Goal: Task Accomplishment & Management: Complete application form

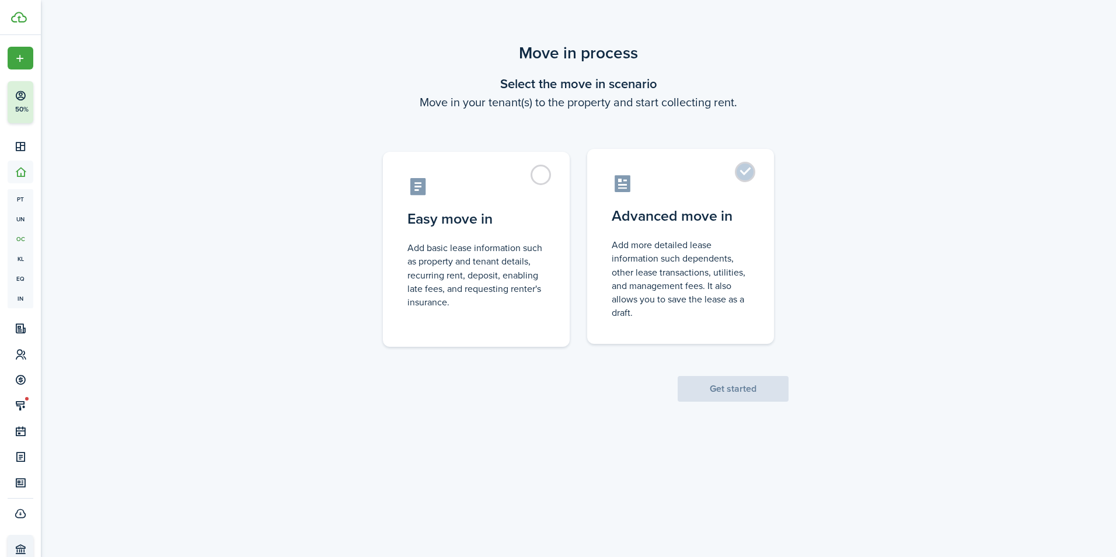
click at [714, 216] on control-radio-card-title "Advanced move in" at bounding box center [681, 216] width 138 height 21
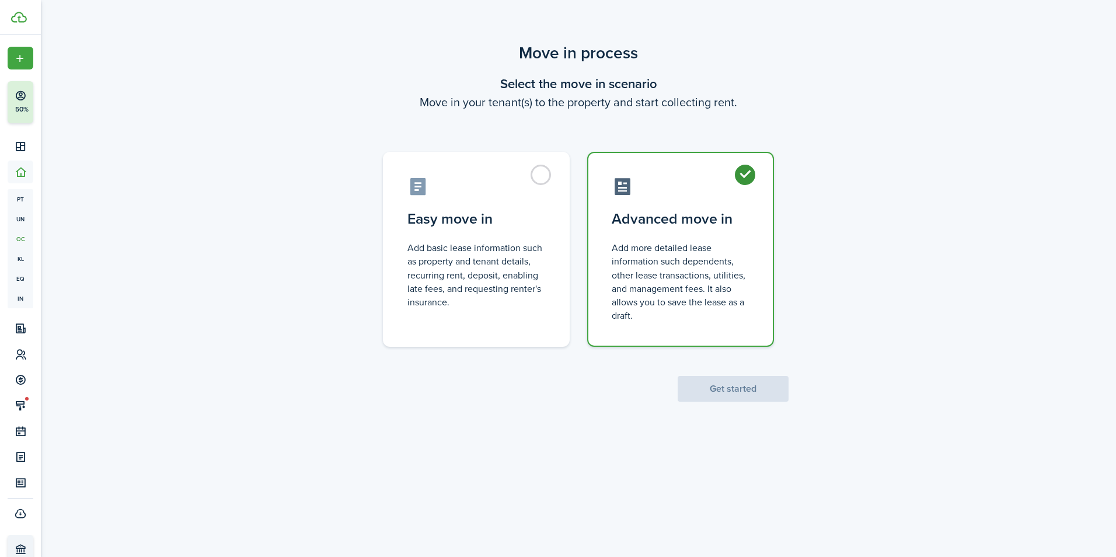
radio input "true"
click at [754, 392] on button "Get started" at bounding box center [733, 389] width 111 height 26
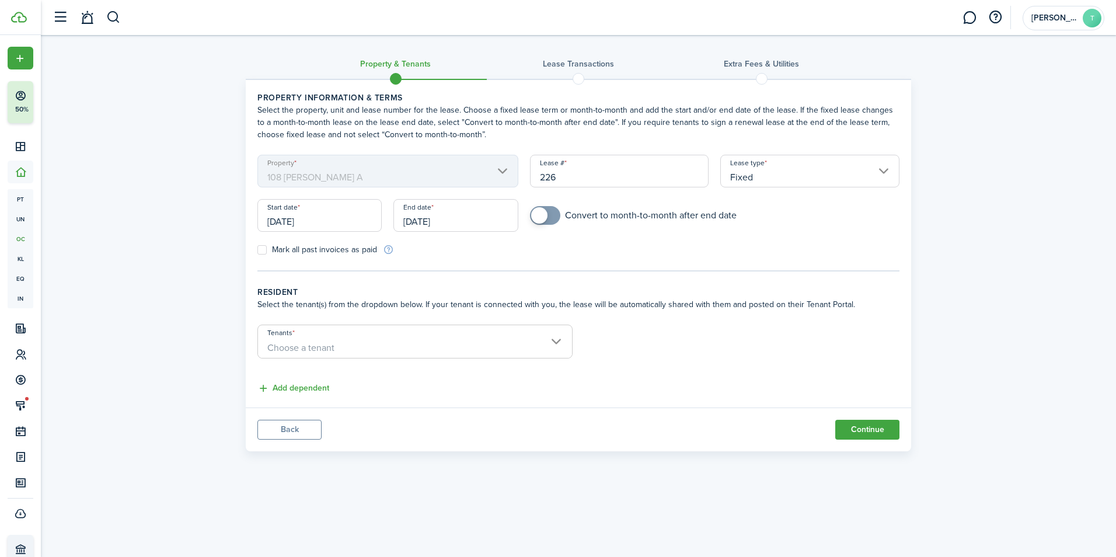
click at [318, 217] on input "[DATE]" at bounding box center [320, 215] width 124 height 33
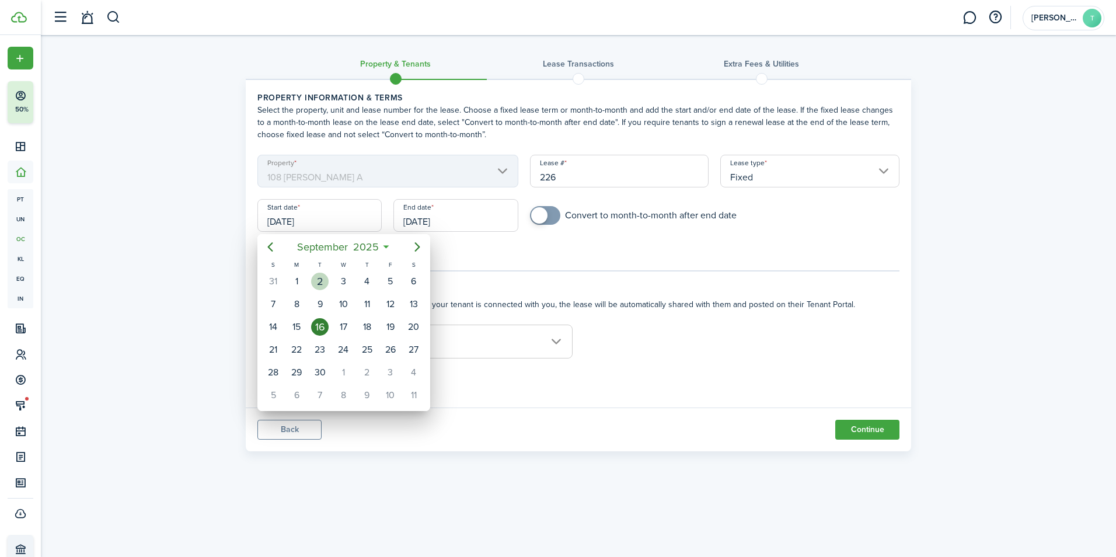
click at [320, 283] on div "2" at bounding box center [320, 282] width 18 height 18
type input "[DATE]"
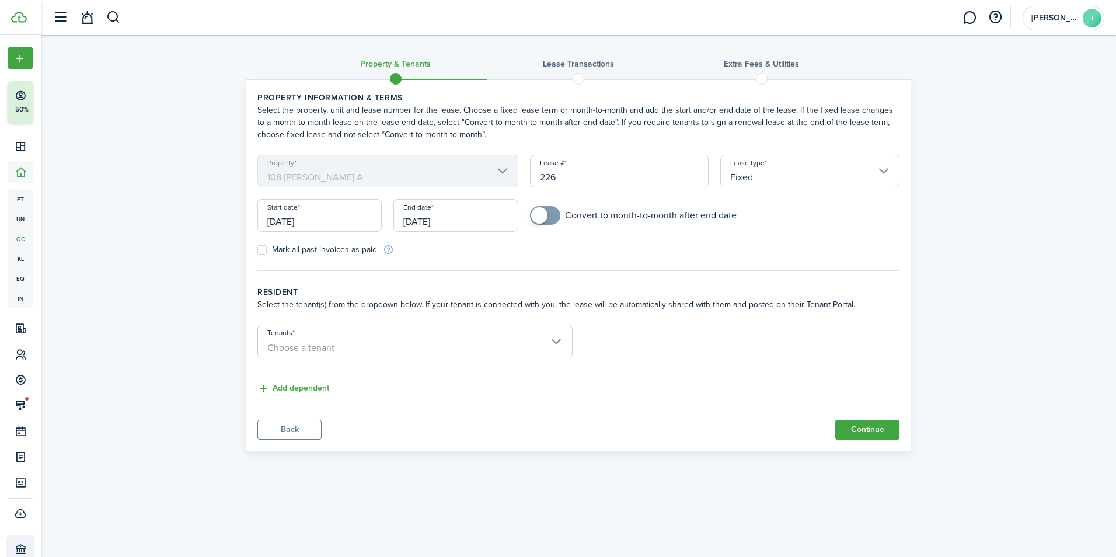
click at [429, 218] on input "[DATE]" at bounding box center [456, 215] width 124 height 33
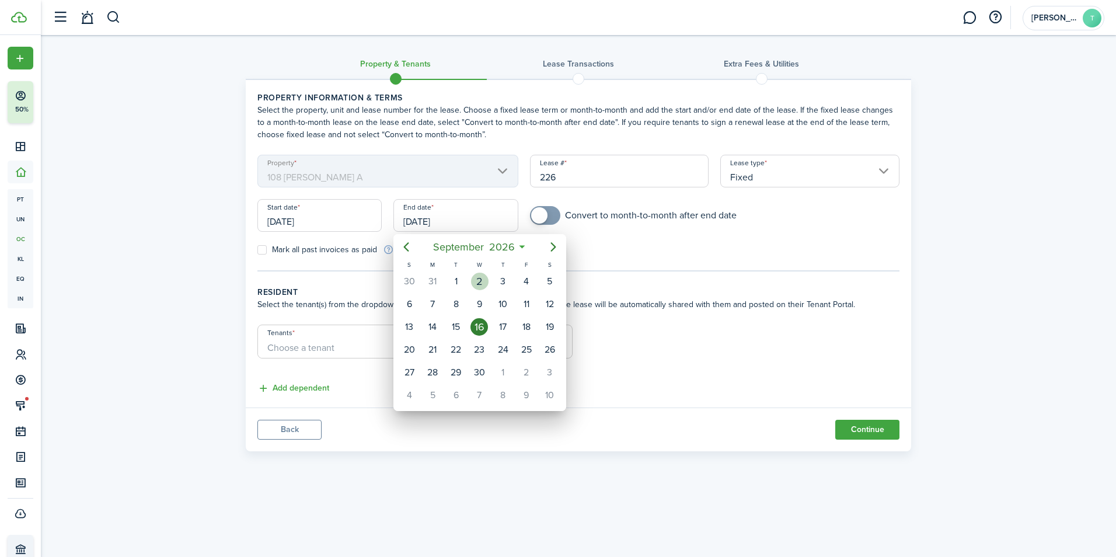
click at [476, 277] on div "2" at bounding box center [480, 282] width 18 height 18
type input "[DATE]"
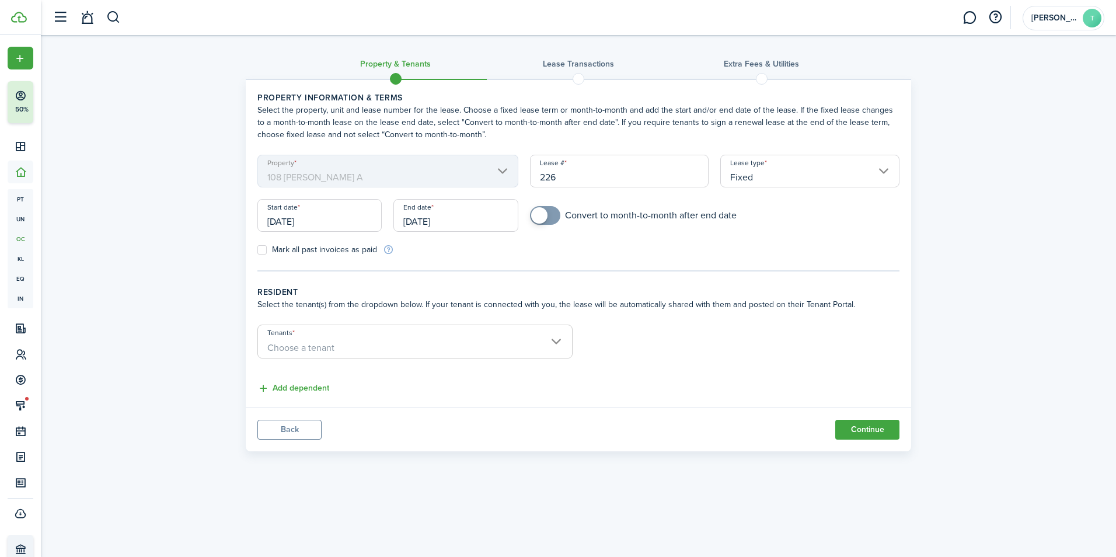
click at [321, 345] on span "Choose a tenant" at bounding box center [300, 347] width 67 height 13
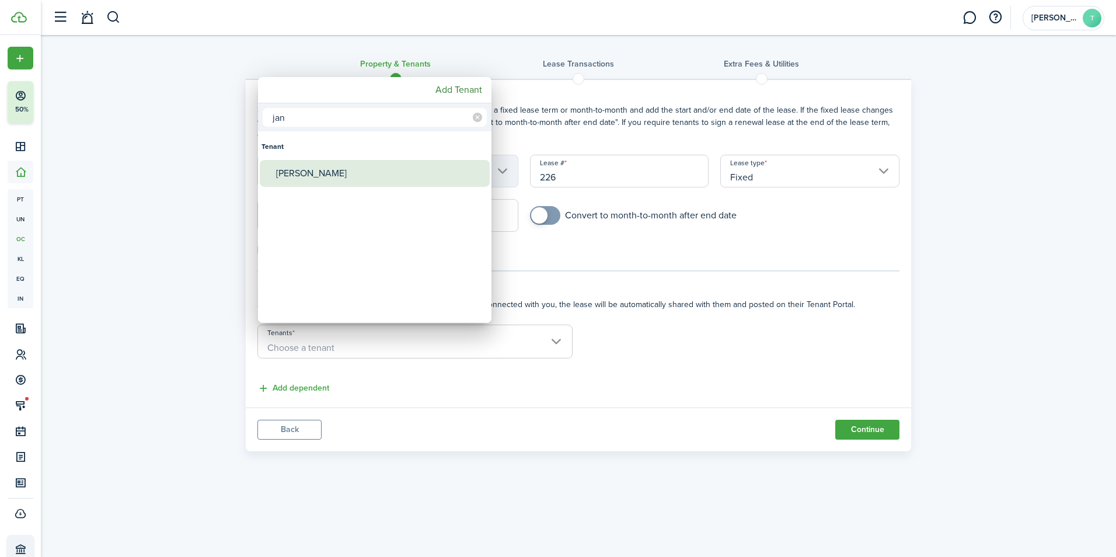
type input "jan"
click at [328, 185] on div "[PERSON_NAME]" at bounding box center [379, 173] width 207 height 27
type input "[PERSON_NAME]"
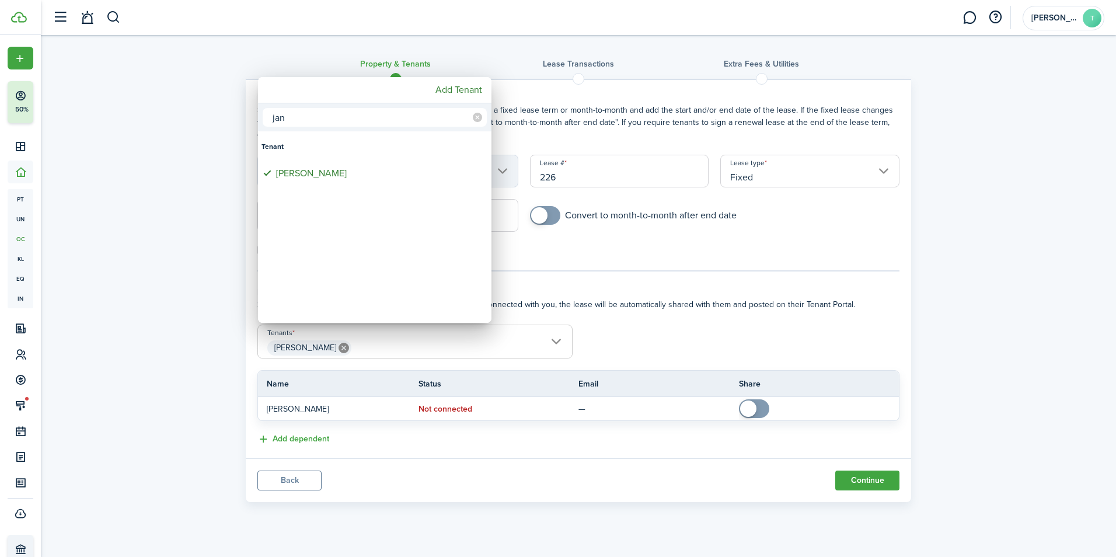
click at [673, 319] on div at bounding box center [558, 279] width 1303 height 744
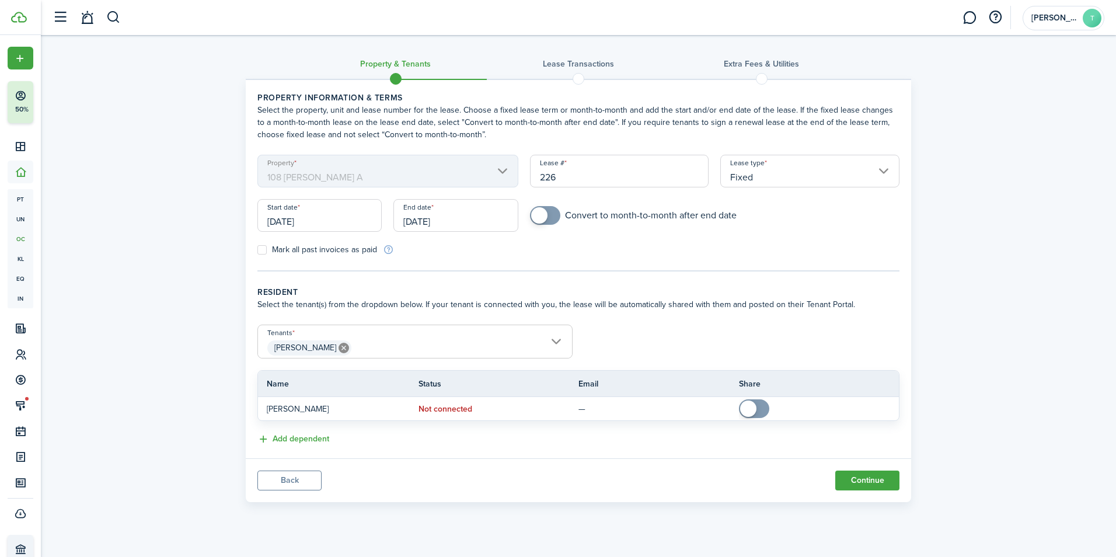
checkbox input "true"
click at [551, 218] on span at bounding box center [546, 215] width 12 height 19
click at [882, 476] on button "Continue" at bounding box center [868, 481] width 64 height 20
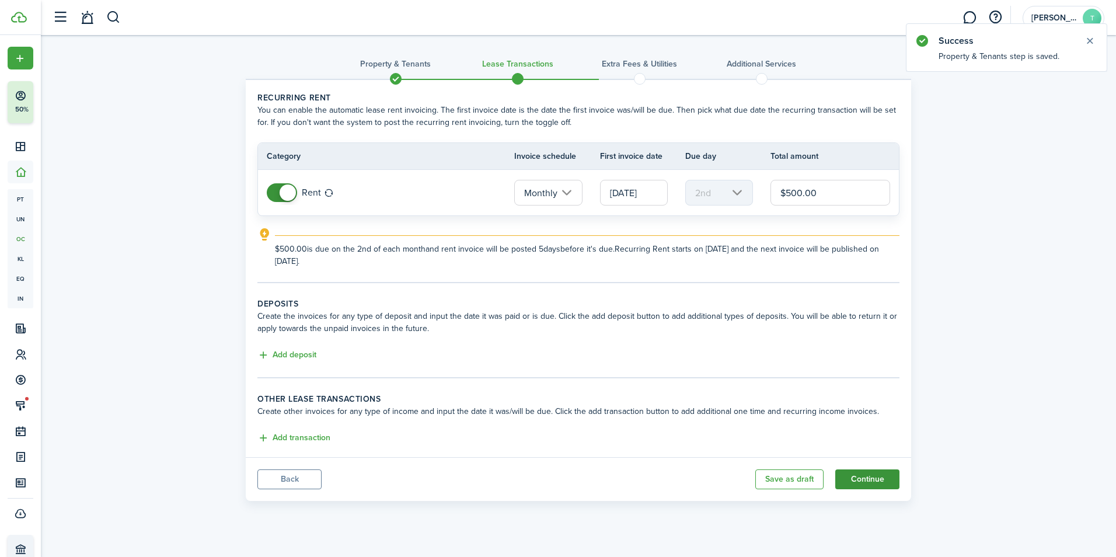
click at [857, 481] on button "Continue" at bounding box center [868, 479] width 64 height 20
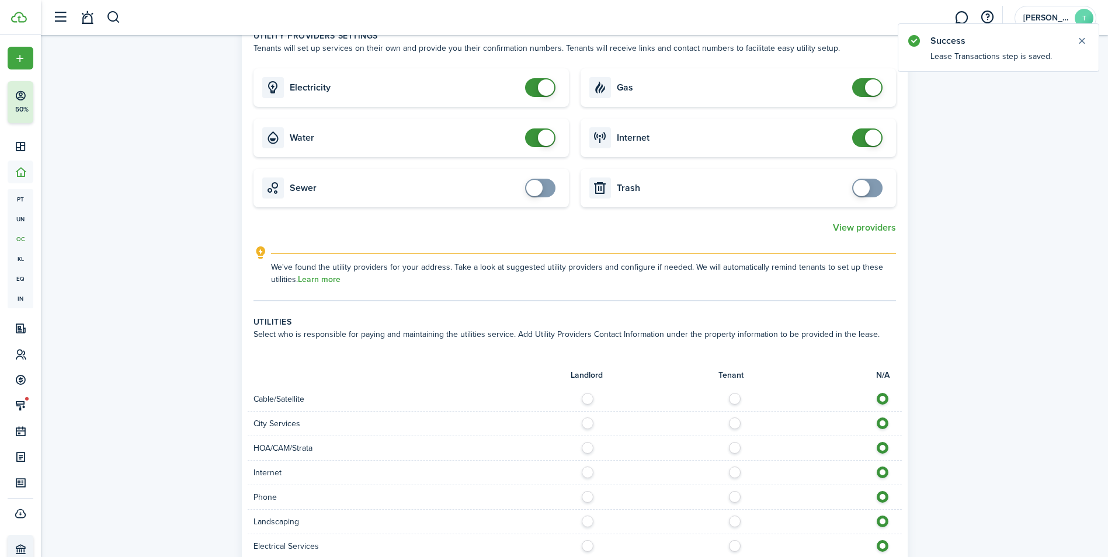
scroll to position [731, 0]
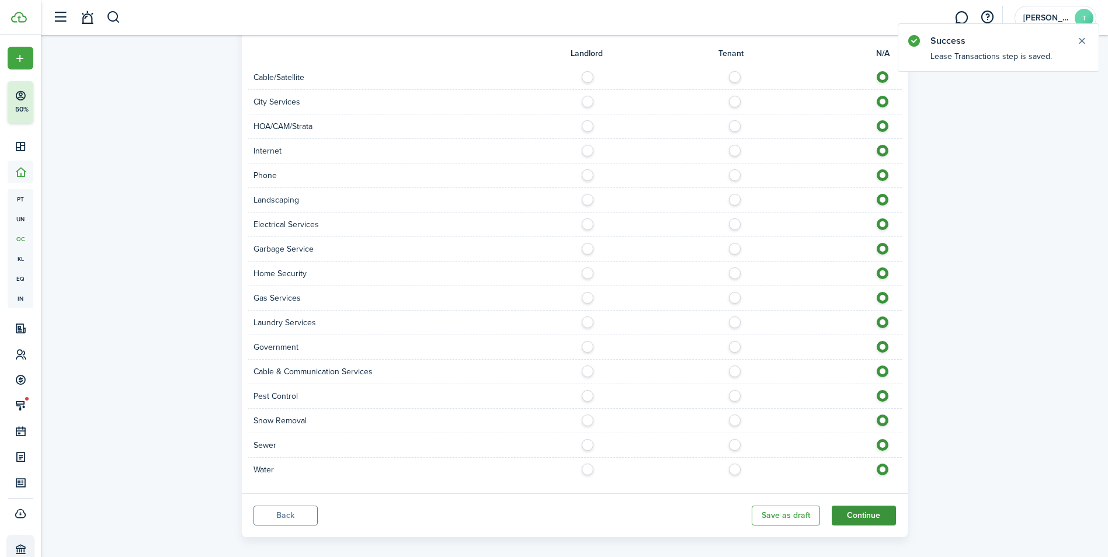
click at [860, 506] on button "Continue" at bounding box center [864, 516] width 64 height 20
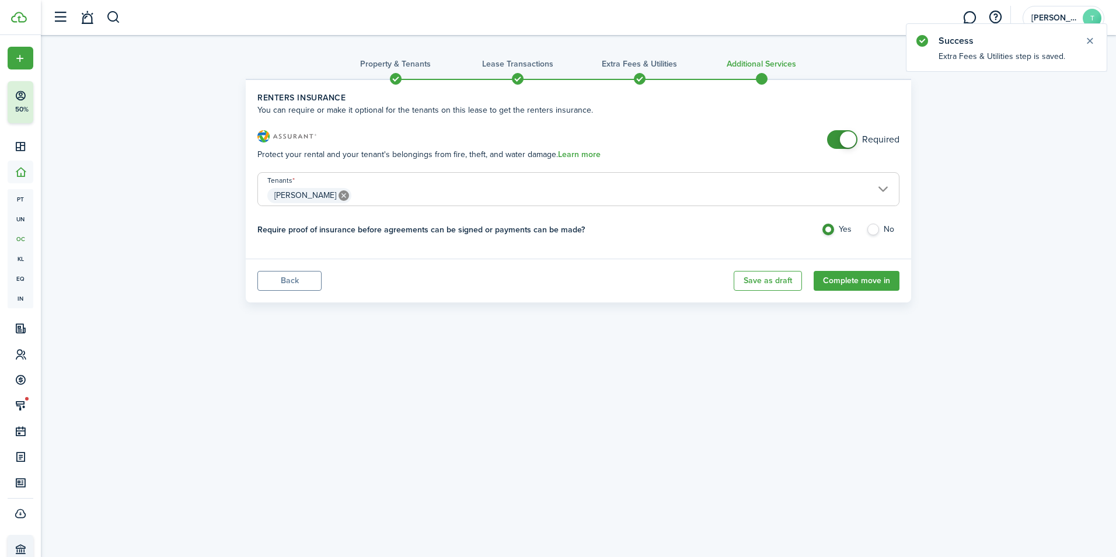
click at [874, 223] on panel-main-body "Renters Insurance Protect your rental and your tenant's belongings from fire, t…" at bounding box center [579, 188] width 642 height 117
click at [876, 233] on label "No" at bounding box center [883, 233] width 33 height 18
radio input "false"
radio input "true"
click at [870, 280] on button "Complete move in" at bounding box center [857, 281] width 86 height 20
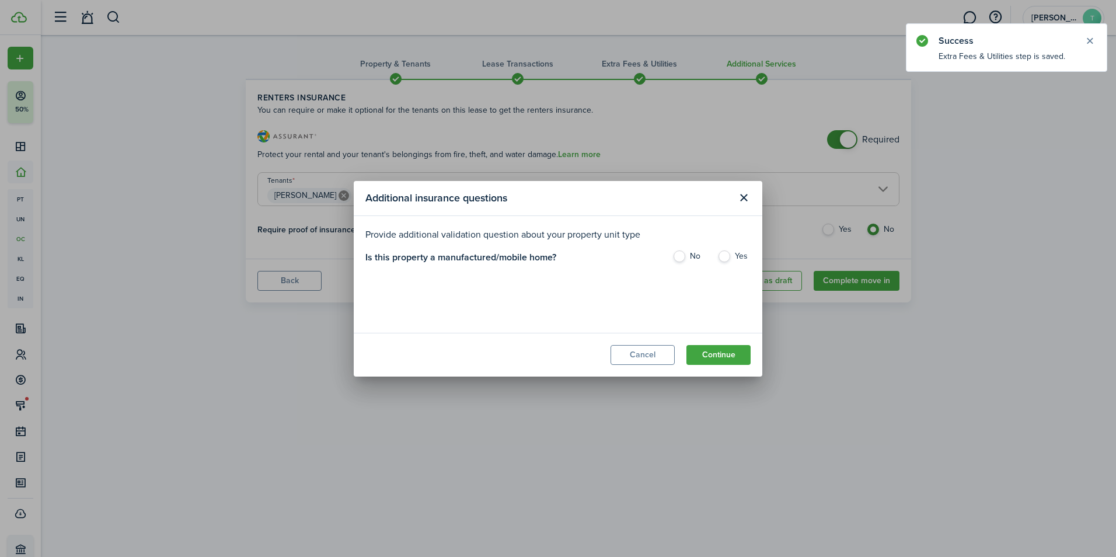
click at [693, 251] on label "No" at bounding box center [689, 260] width 33 height 18
radio input "true"
click at [724, 354] on button "Continue" at bounding box center [719, 355] width 64 height 20
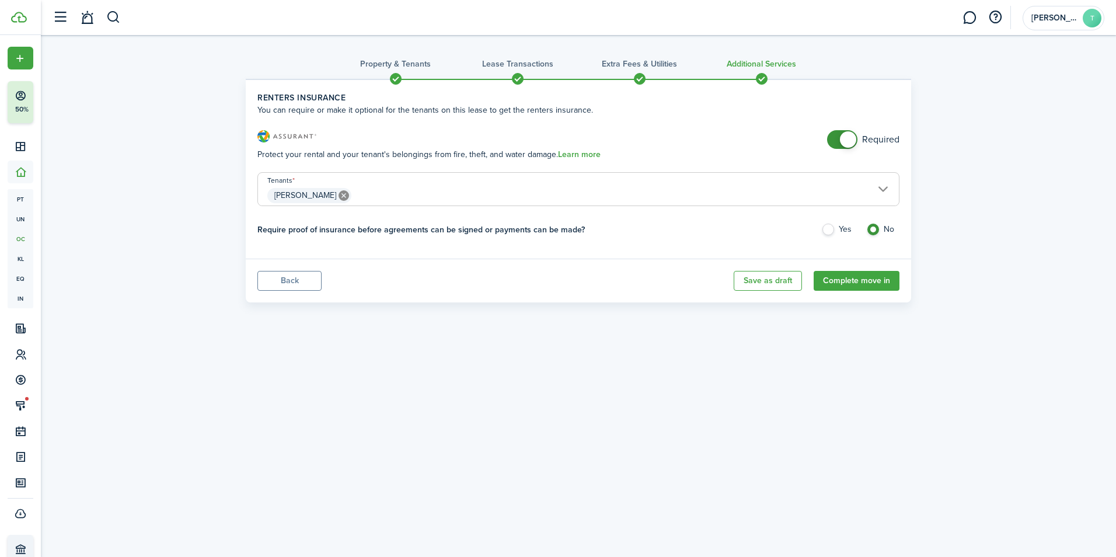
checkbox input "false"
click at [851, 138] on span at bounding box center [848, 139] width 16 height 16
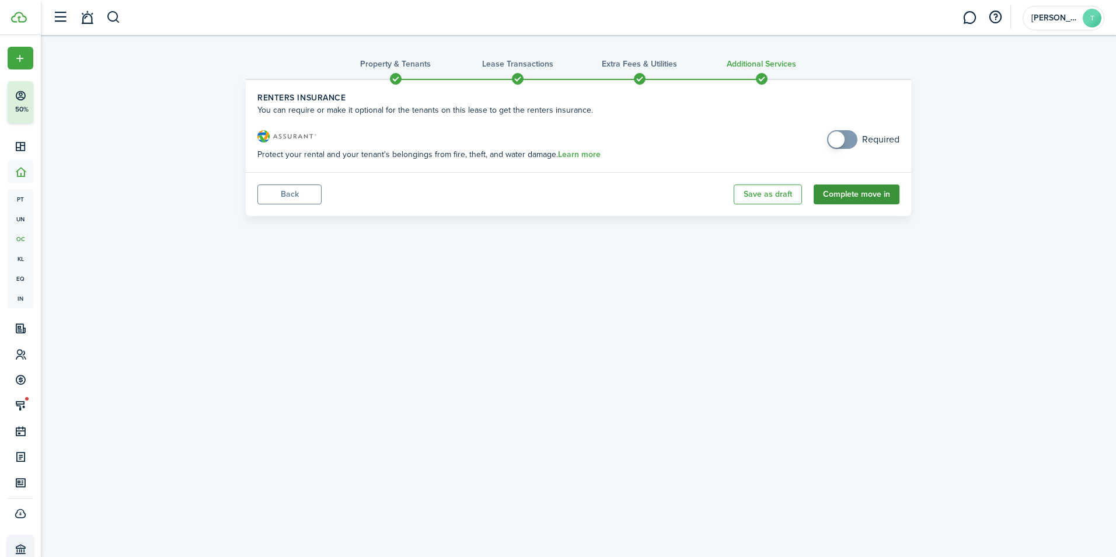
click at [818, 199] on button "Complete move in" at bounding box center [857, 195] width 86 height 20
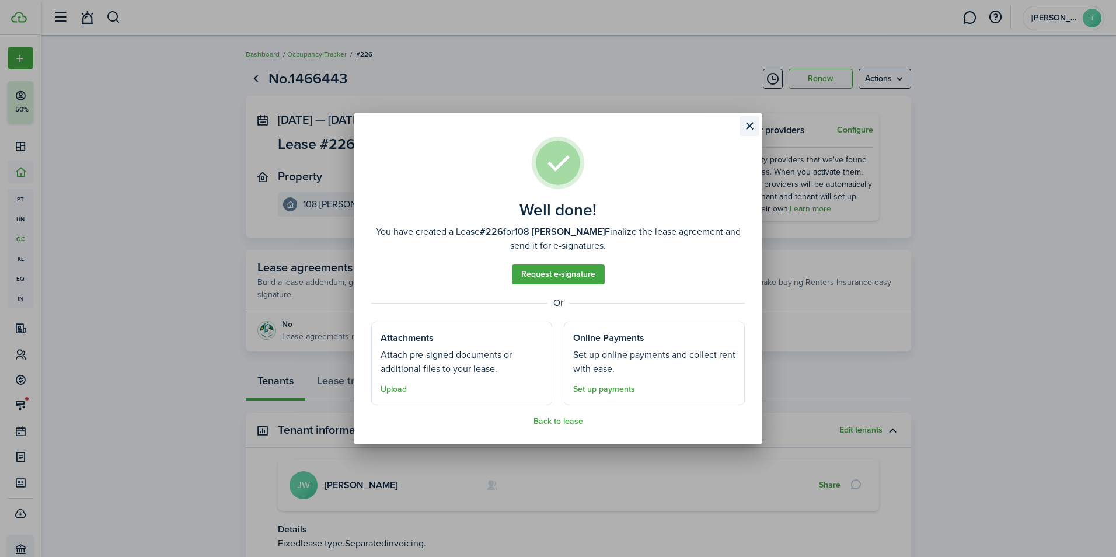
click at [752, 124] on button "Close modal" at bounding box center [750, 126] width 20 height 20
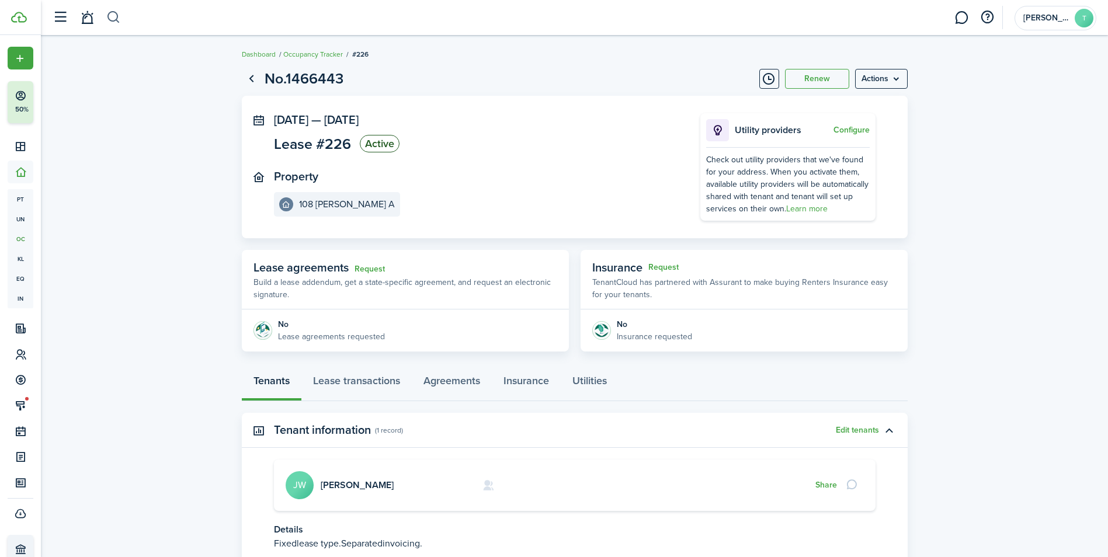
click at [112, 19] on button "button" at bounding box center [113, 18] width 15 height 20
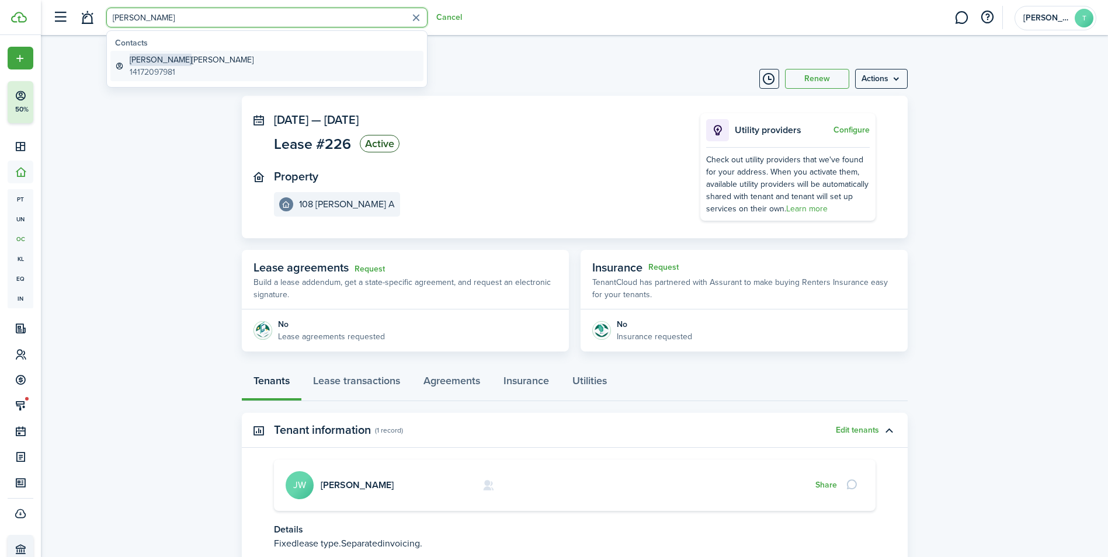
type input "[PERSON_NAME]"
click at [196, 72] on link "[PERSON_NAME] 14172097981" at bounding box center [266, 66] width 313 height 30
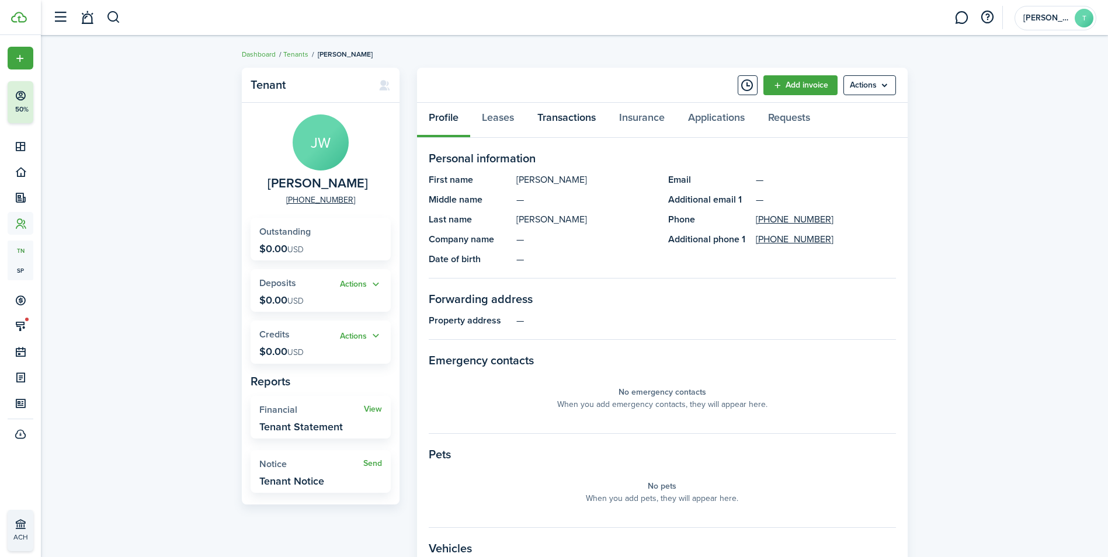
click at [548, 125] on link "Transactions" at bounding box center [567, 120] width 82 height 35
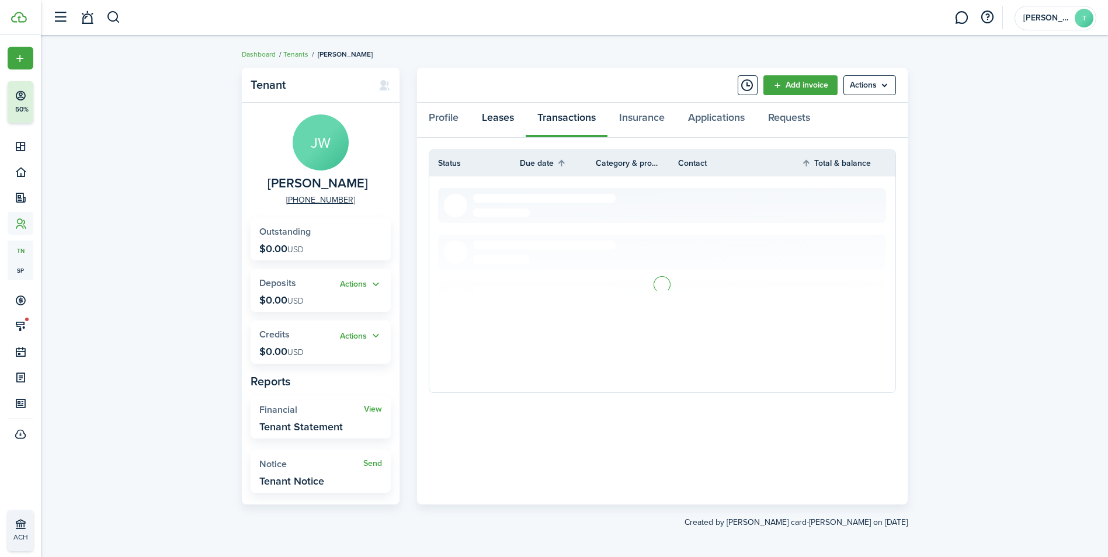
click at [496, 121] on link "Leases" at bounding box center [497, 120] width 55 height 35
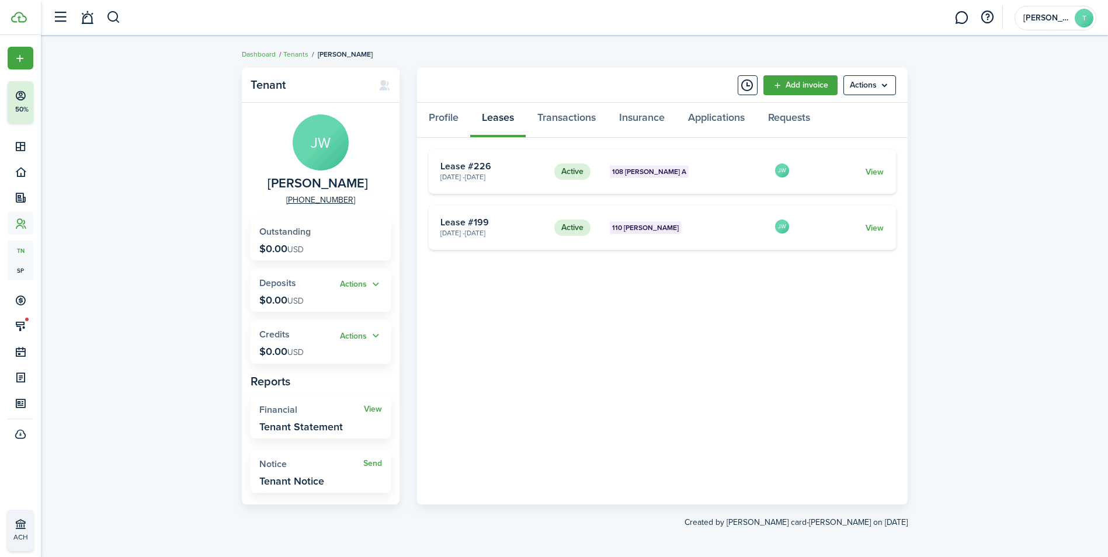
click at [653, 227] on card-extra-content "110 [PERSON_NAME]" at bounding box center [688, 227] width 156 height 13
click at [875, 225] on link "View" at bounding box center [874, 228] width 18 height 12
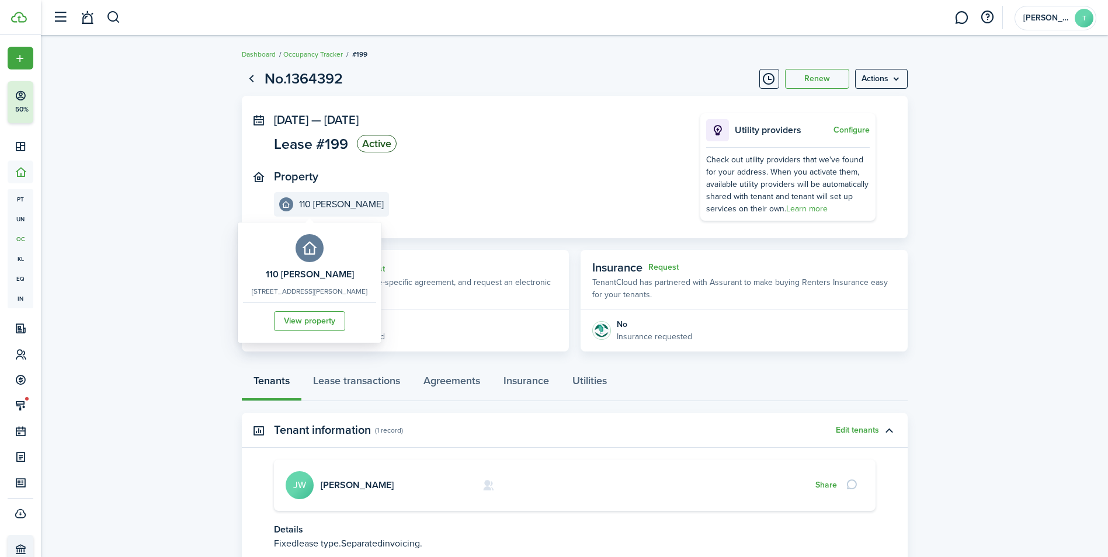
click at [329, 197] on e-details-info-label "110 [PERSON_NAME]" at bounding box center [331, 204] width 115 height 25
click at [309, 328] on link "View property" at bounding box center [309, 321] width 71 height 20
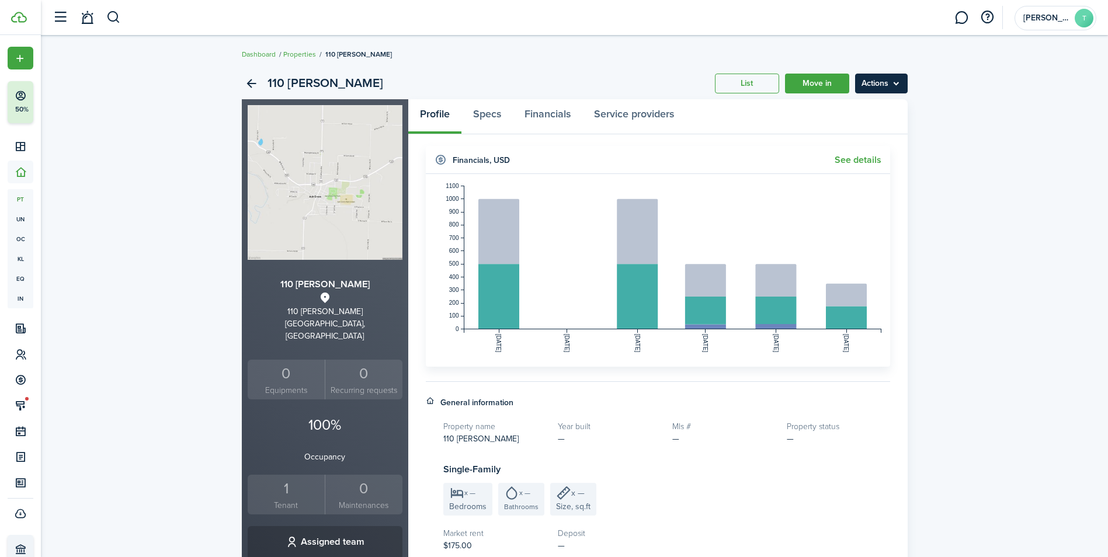
click at [871, 85] on menu-btn "Actions" at bounding box center [881, 84] width 53 height 20
click at [851, 110] on link "Edit property" at bounding box center [856, 109] width 102 height 20
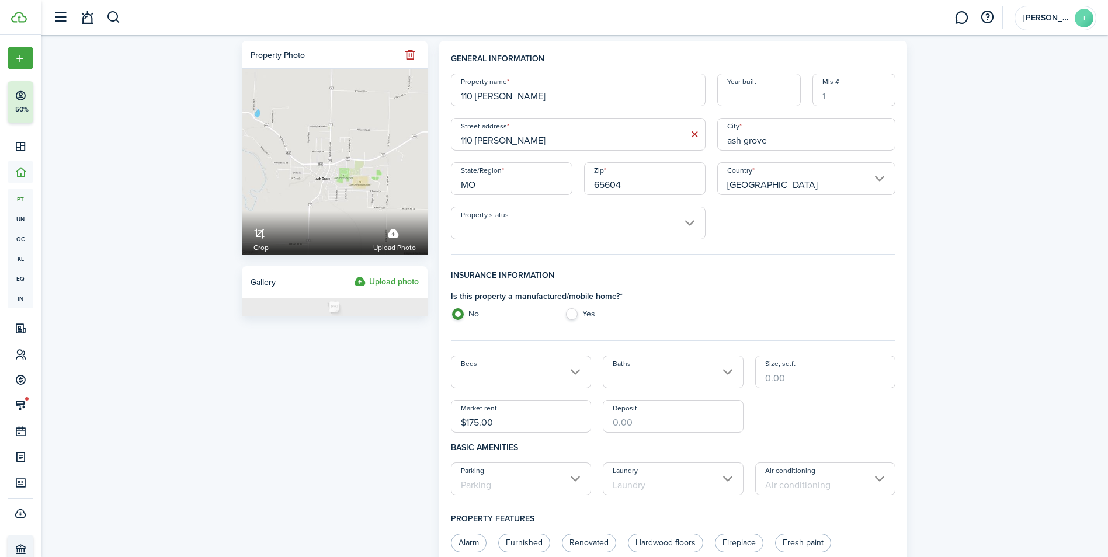
drag, startPoint x: 524, startPoint y: 430, endPoint x: 439, endPoint y: 432, distance: 85.8
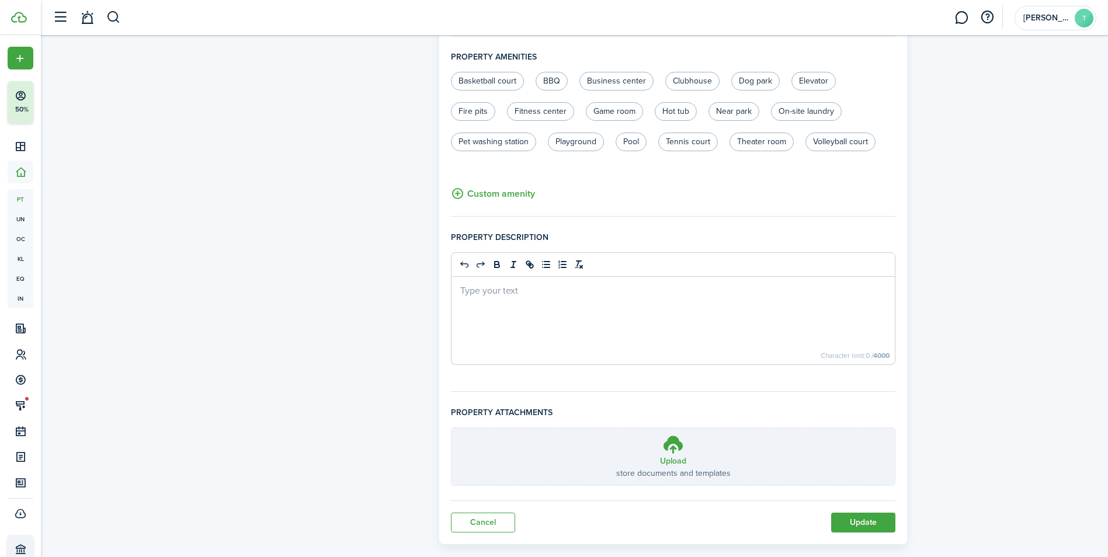
scroll to position [662, 0]
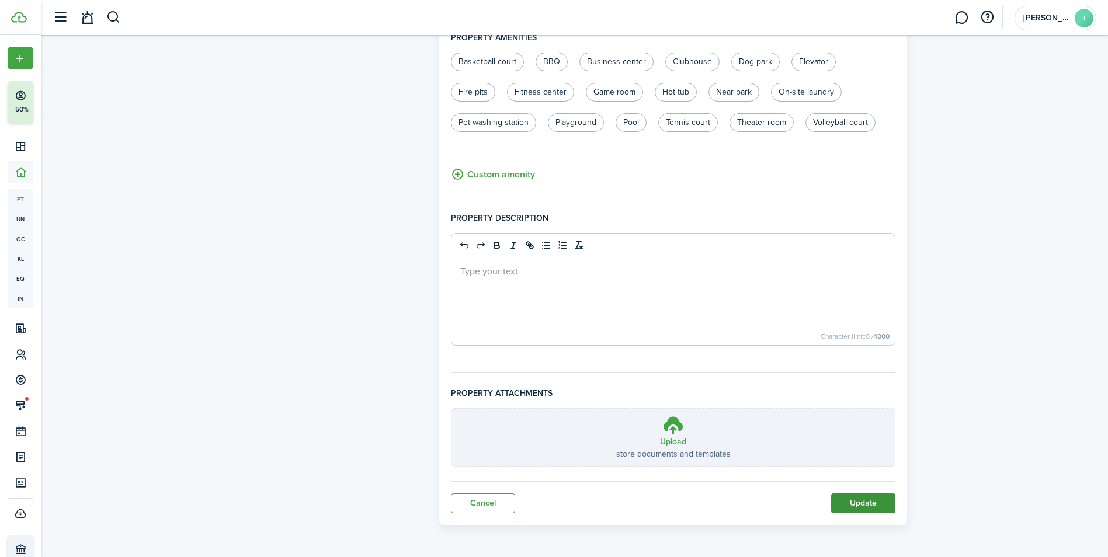
type input "$250.00"
click at [853, 498] on button "Update" at bounding box center [863, 503] width 64 height 20
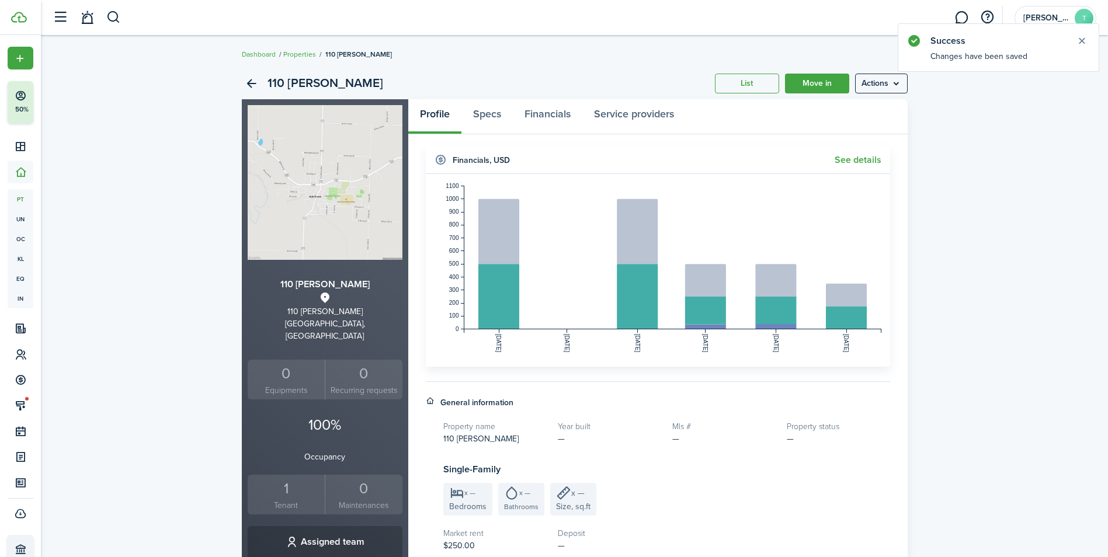
click at [295, 482] on div "1" at bounding box center [287, 489] width 72 height 22
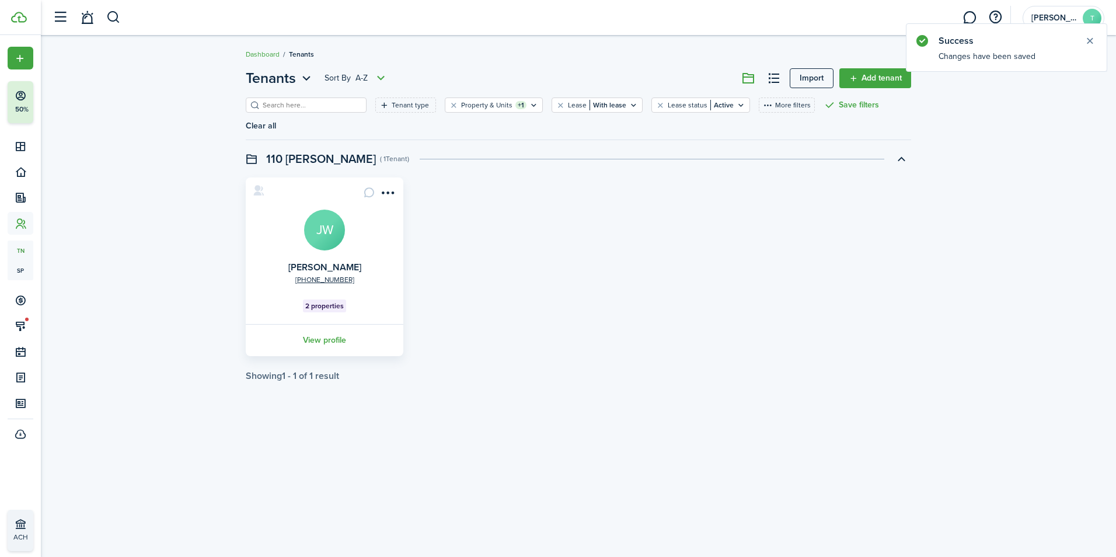
click at [333, 221] on avatar-text "JW" at bounding box center [324, 230] width 41 height 41
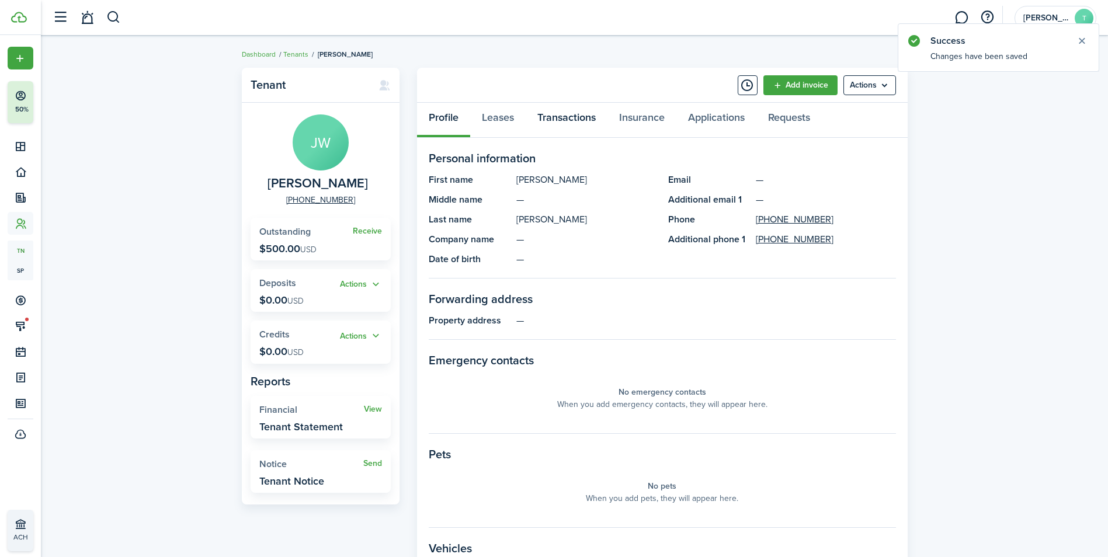
click at [570, 117] on link "Transactions" at bounding box center [567, 120] width 82 height 35
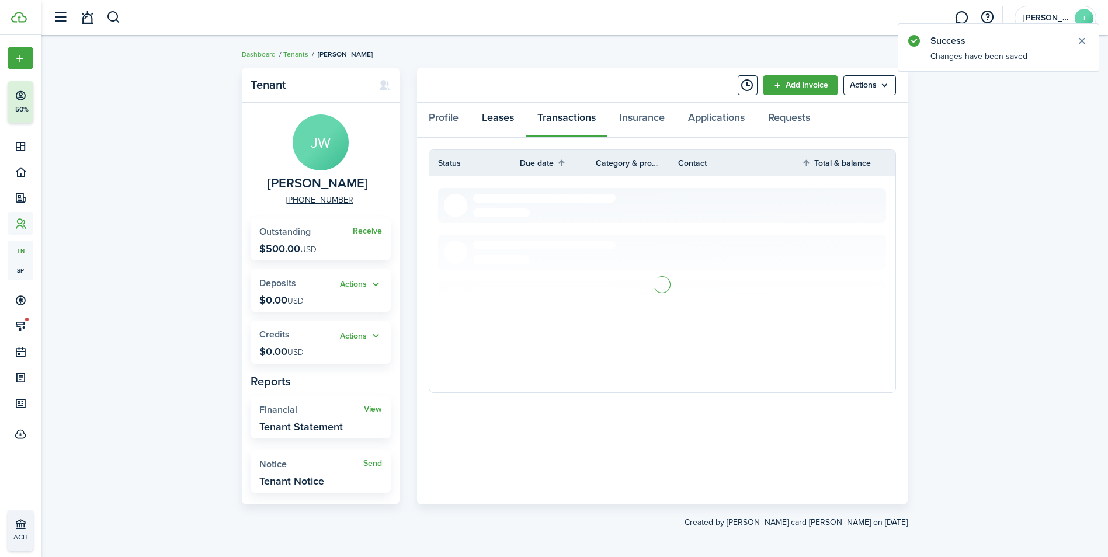
click at [502, 116] on link "Leases" at bounding box center [497, 120] width 55 height 35
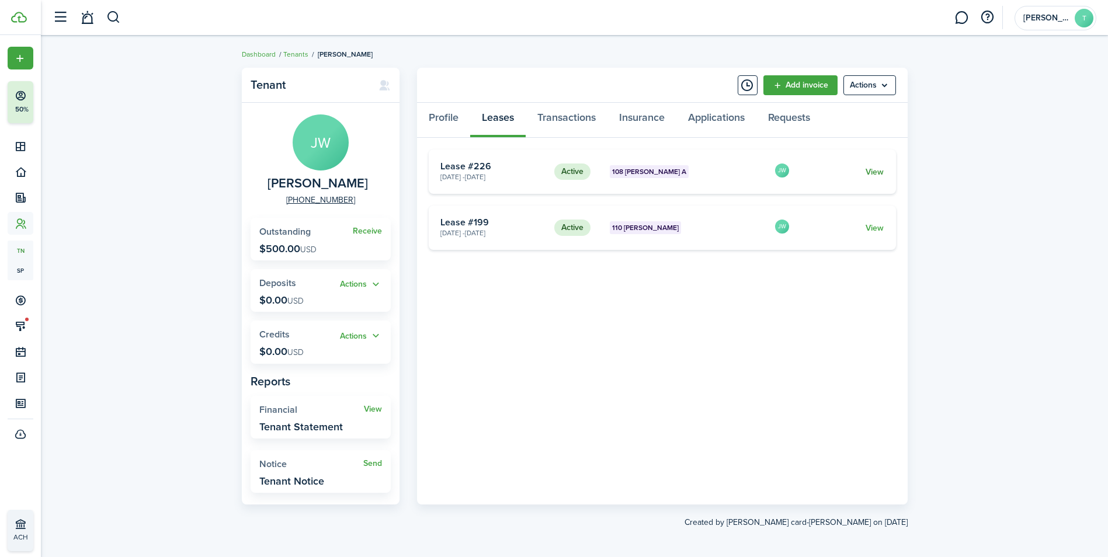
click at [869, 166] on link "View" at bounding box center [874, 172] width 18 height 12
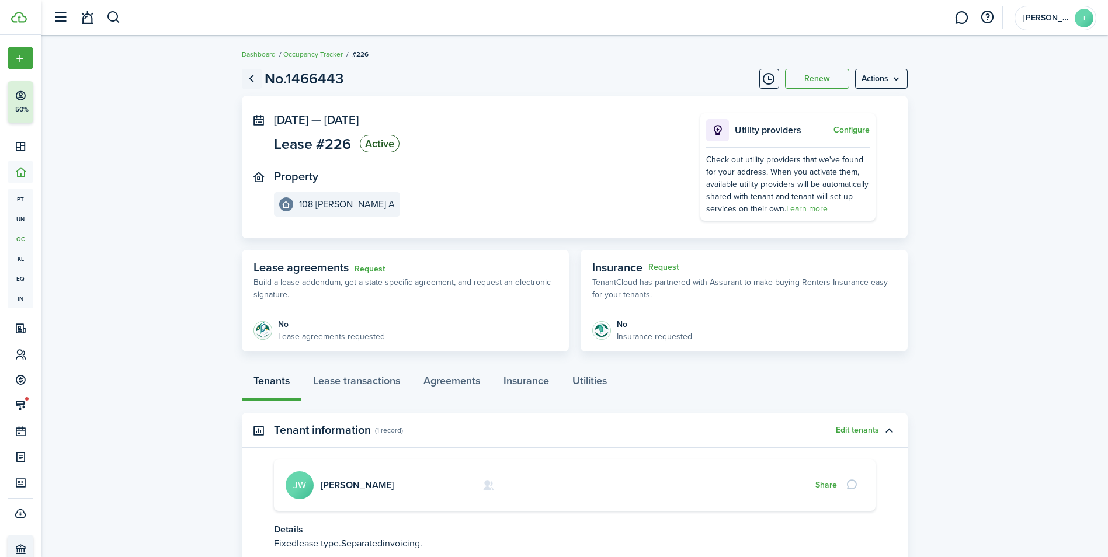
click at [248, 84] on link "Go back" at bounding box center [252, 79] width 20 height 20
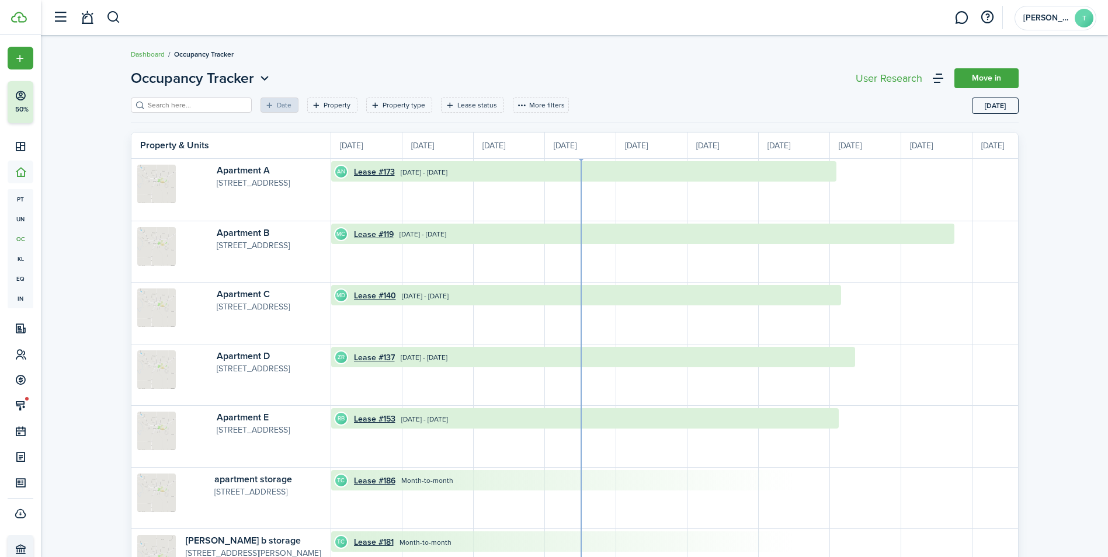
scroll to position [0, 214]
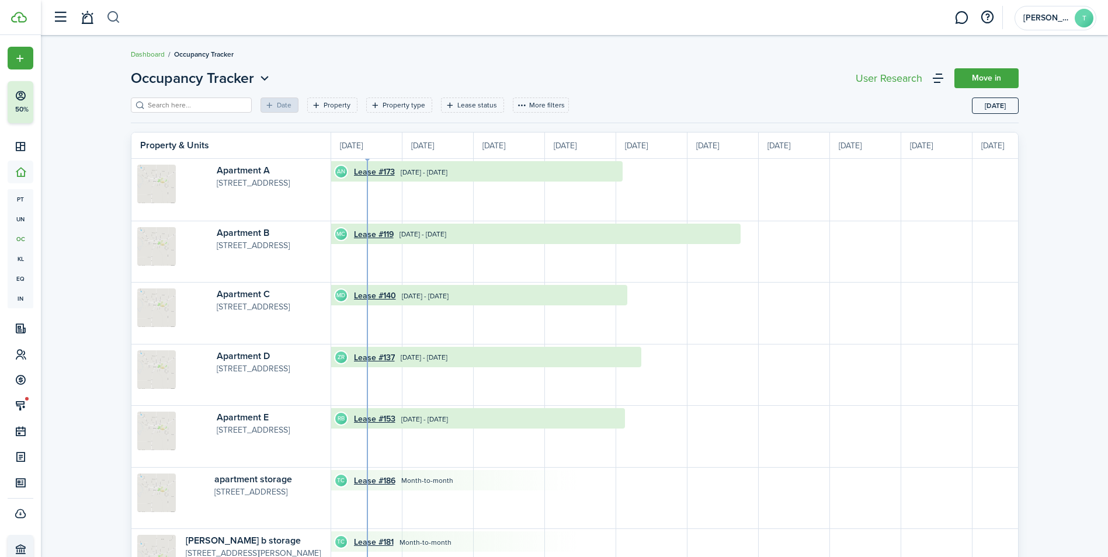
click at [114, 20] on button "button" at bounding box center [113, 18] width 15 height 20
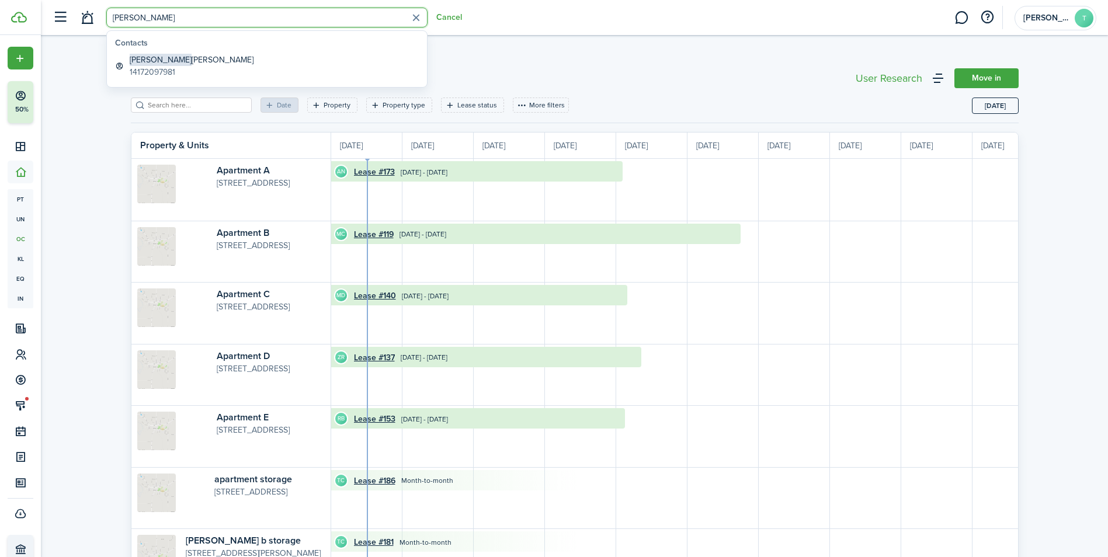
type input "[PERSON_NAME]"
click at [176, 79] on link "[PERSON_NAME] 14172097981" at bounding box center [266, 66] width 313 height 30
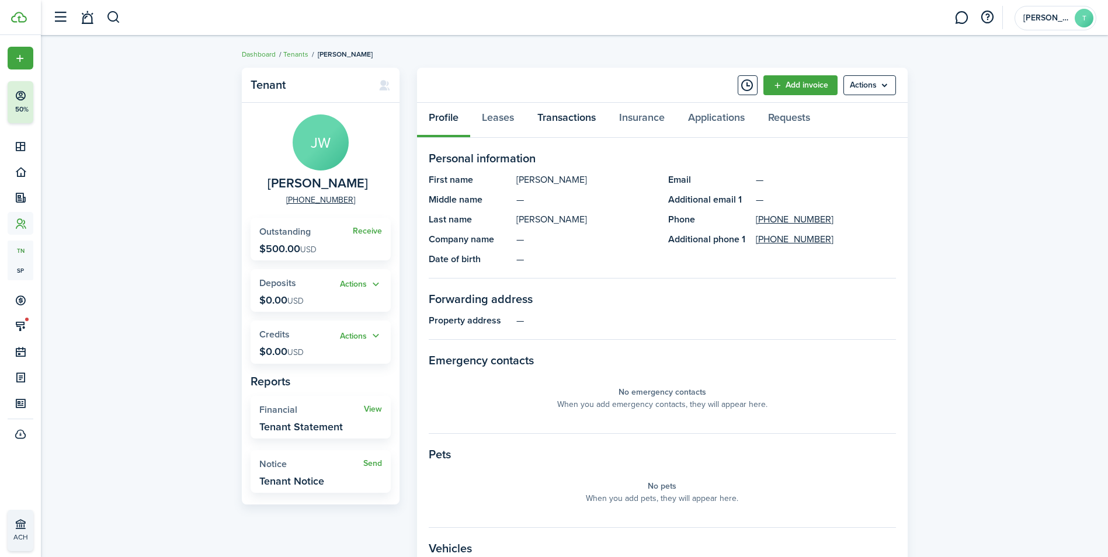
click at [535, 123] on link "Transactions" at bounding box center [567, 120] width 82 height 35
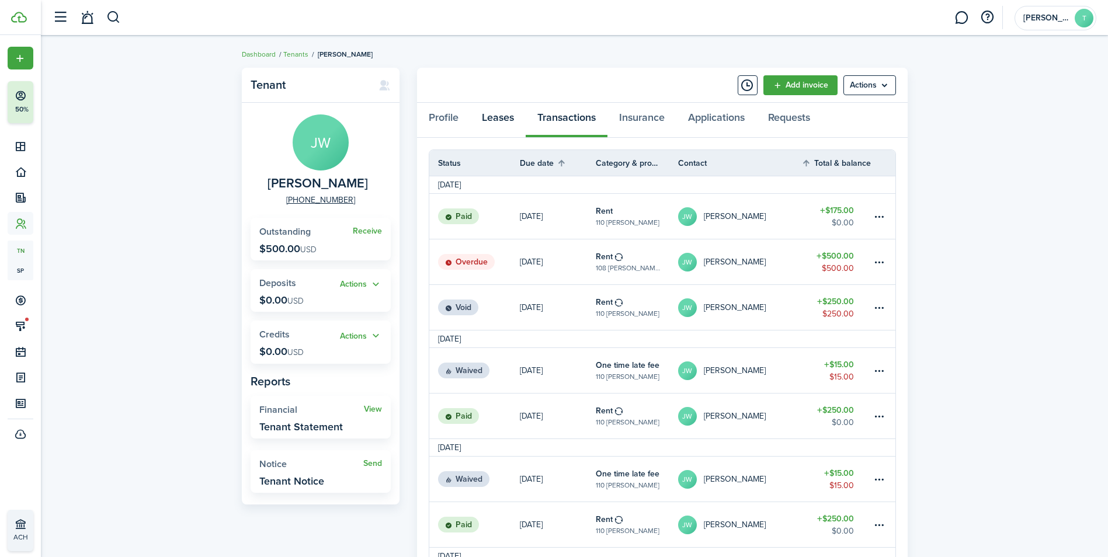
click at [494, 117] on link "Leases" at bounding box center [497, 120] width 55 height 35
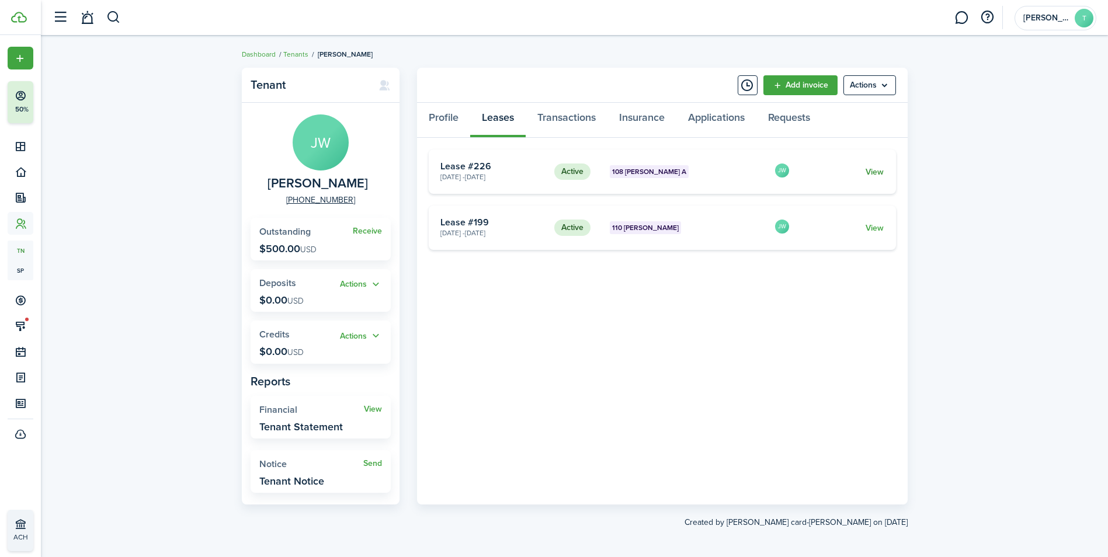
click at [868, 173] on link "View" at bounding box center [874, 172] width 18 height 12
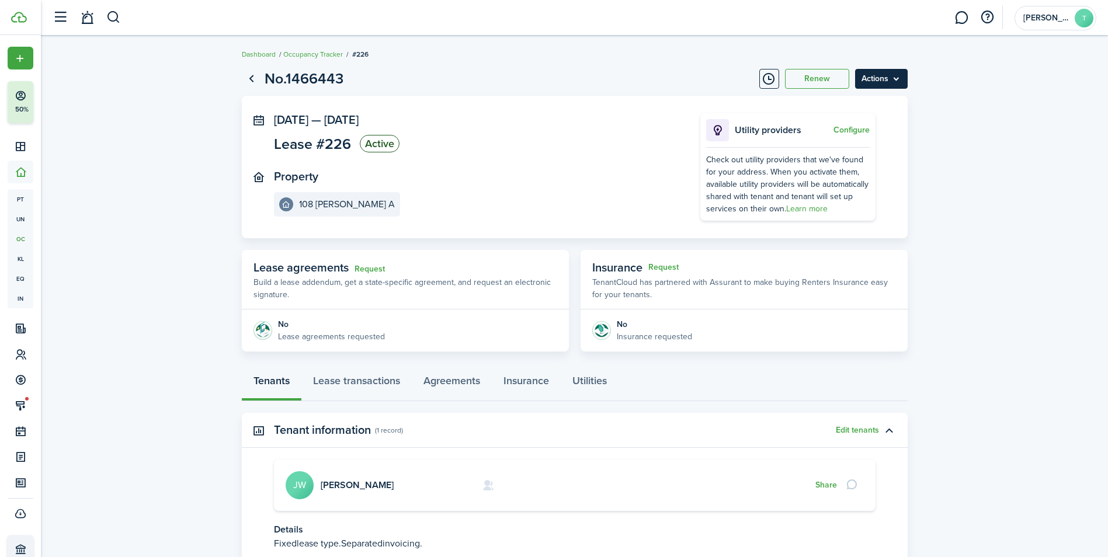
click at [883, 76] on menu-btn "Actions" at bounding box center [881, 79] width 53 height 20
click at [823, 104] on button "Edit" at bounding box center [856, 105] width 102 height 20
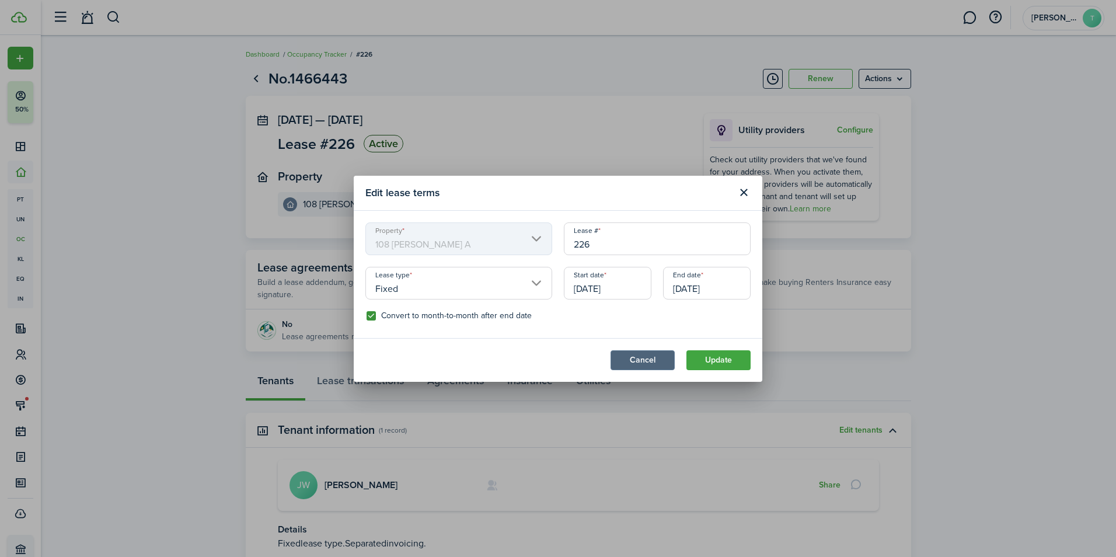
click at [662, 361] on button "Cancel" at bounding box center [643, 360] width 64 height 20
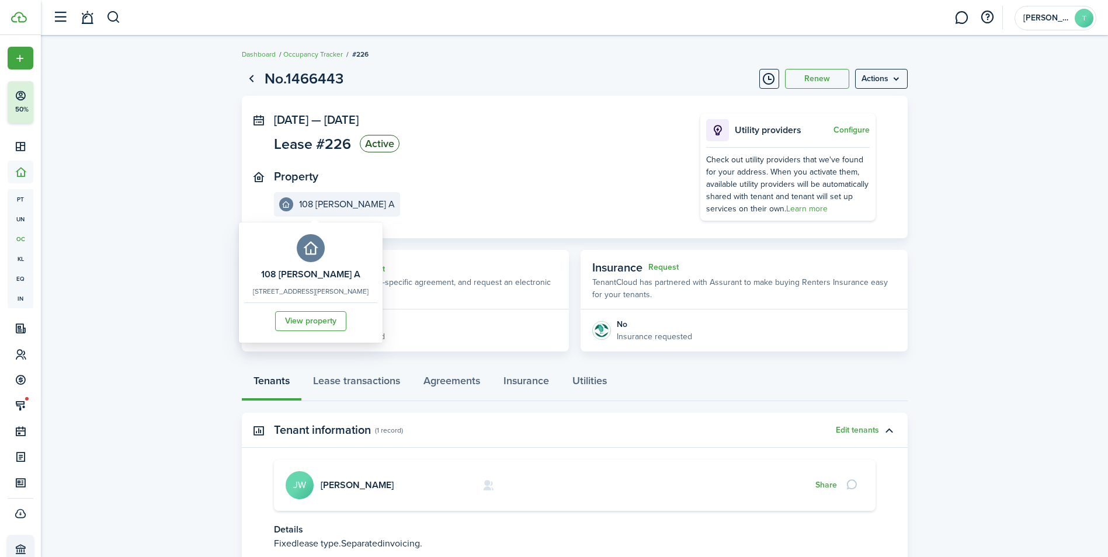
click at [333, 201] on e-details-info-title "108 [PERSON_NAME] A" at bounding box center [347, 204] width 96 height 11
click at [311, 314] on link "View property" at bounding box center [310, 321] width 71 height 20
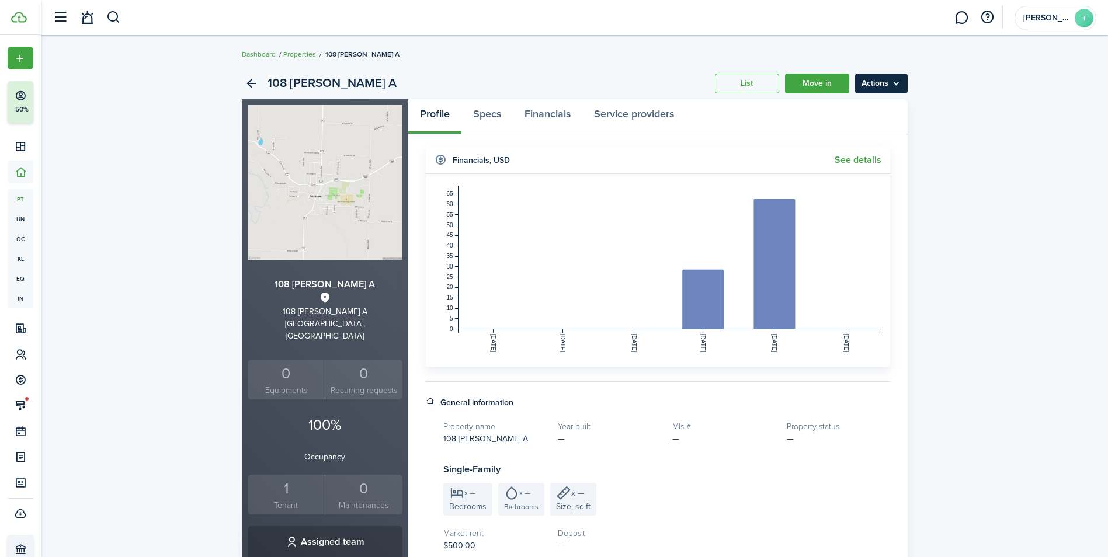
click at [880, 86] on menu-btn "Actions" at bounding box center [881, 84] width 53 height 20
click at [869, 105] on link "Edit property" at bounding box center [856, 109] width 102 height 20
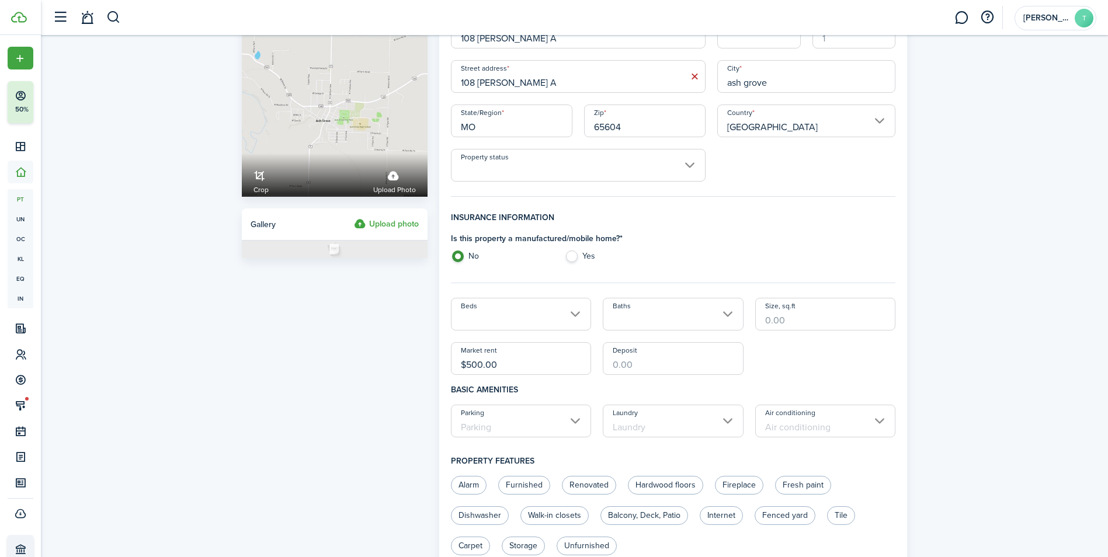
scroll to position [58, 0]
drag, startPoint x: 530, startPoint y: 367, endPoint x: 419, endPoint y: 371, distance: 110.4
click at [420, 371] on form "Property photo Crop Upload photo Gallery Upload photo General information Prope…" at bounding box center [574, 555] width 677 height 1146
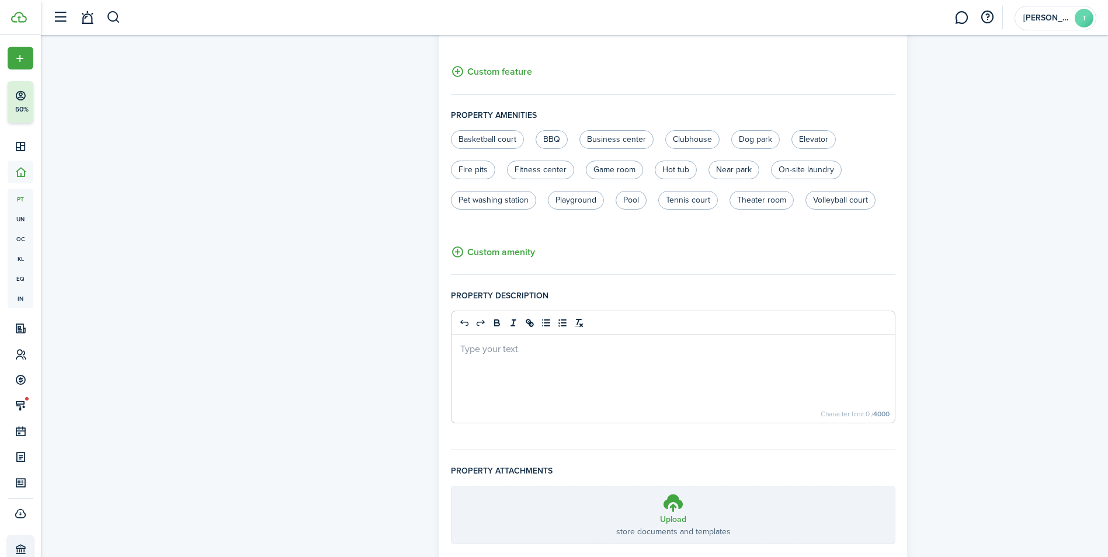
scroll to position [662, 0]
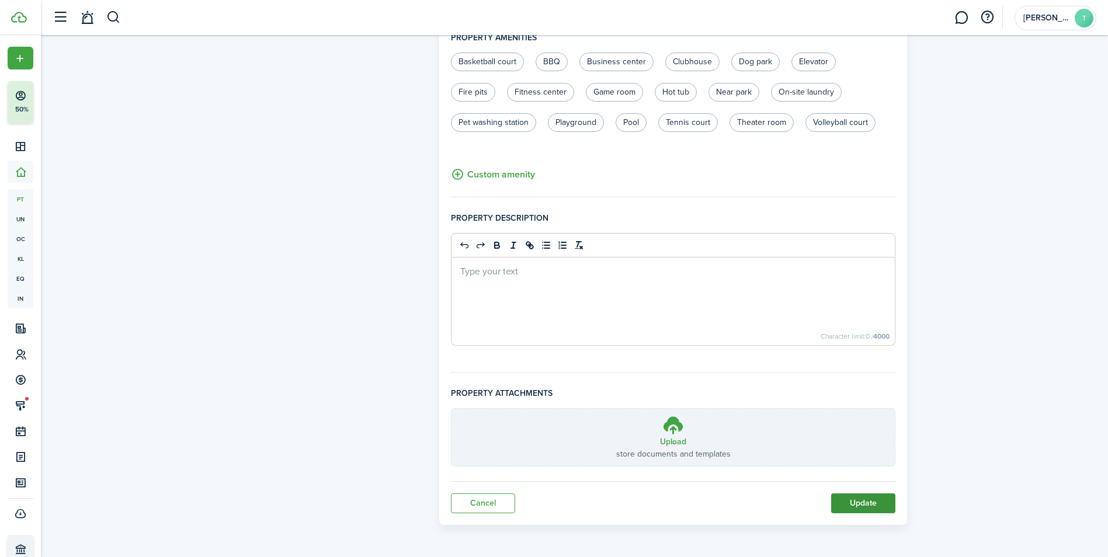
type input "$250.00"
click at [841, 501] on button "Update" at bounding box center [863, 503] width 64 height 20
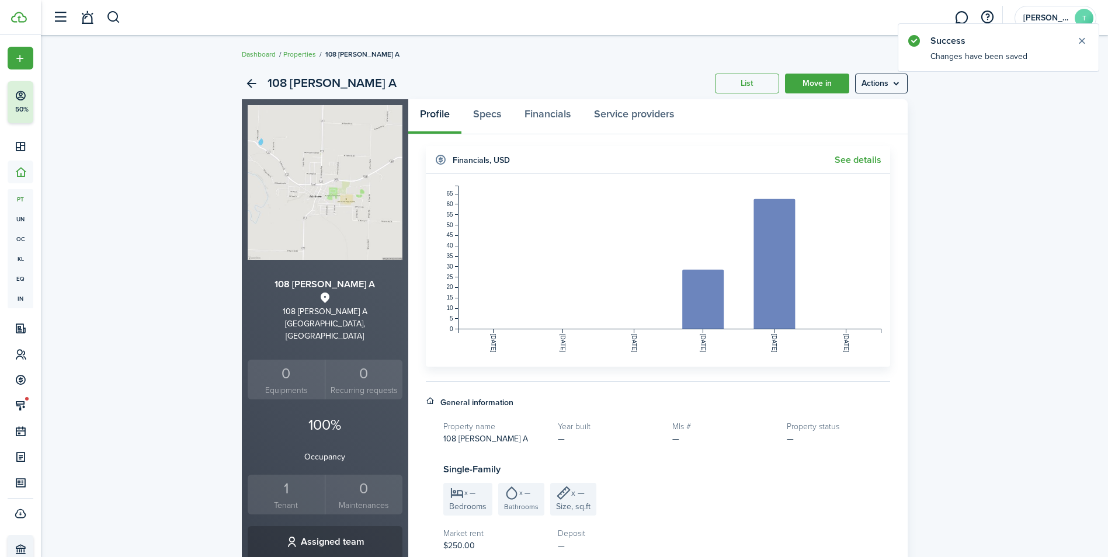
click at [289, 499] on small "Tenant" at bounding box center [287, 505] width 72 height 12
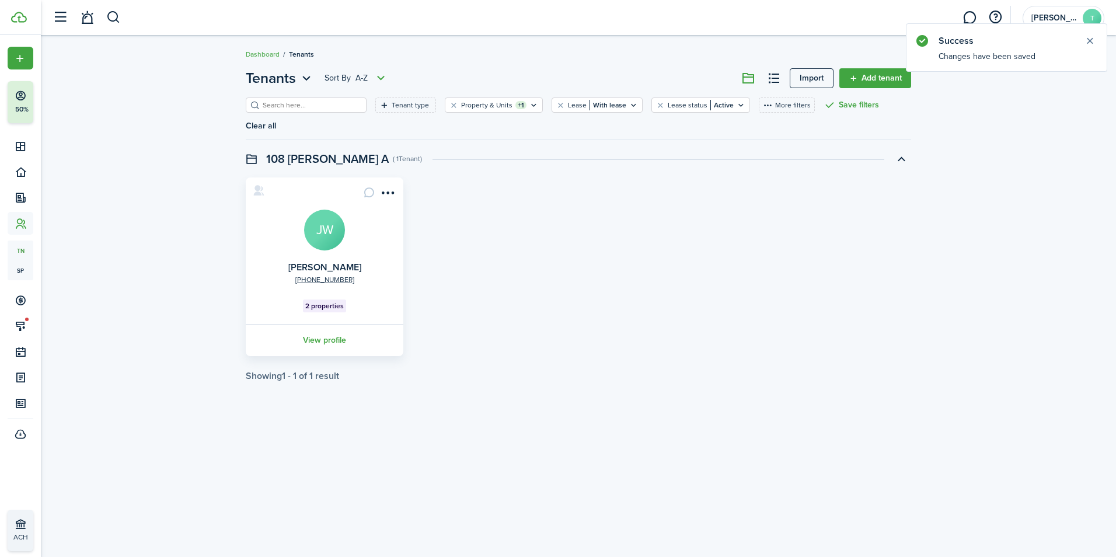
click at [326, 222] on avatar-text "JW" at bounding box center [324, 230] width 41 height 41
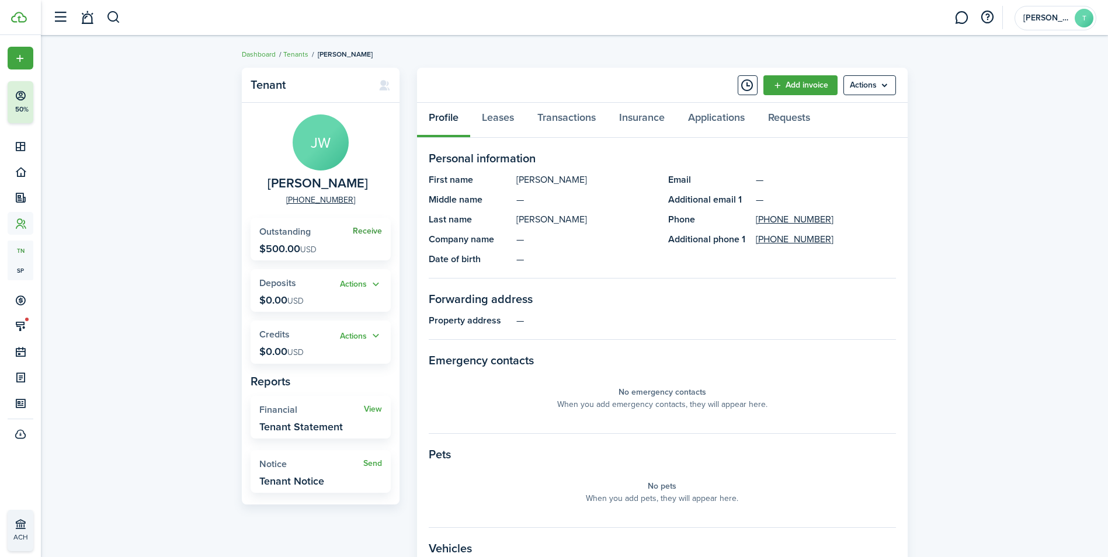
click at [366, 234] on link "Receive" at bounding box center [367, 231] width 29 height 9
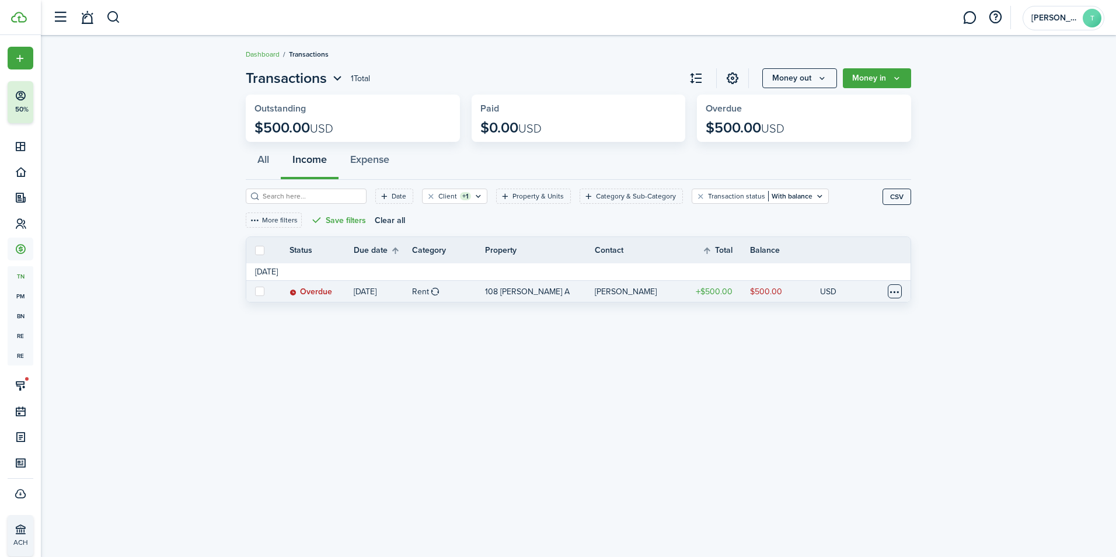
click at [892, 286] on table-menu-btn-icon at bounding box center [895, 291] width 14 height 14
click at [830, 453] on button "Void" at bounding box center [851, 456] width 102 height 20
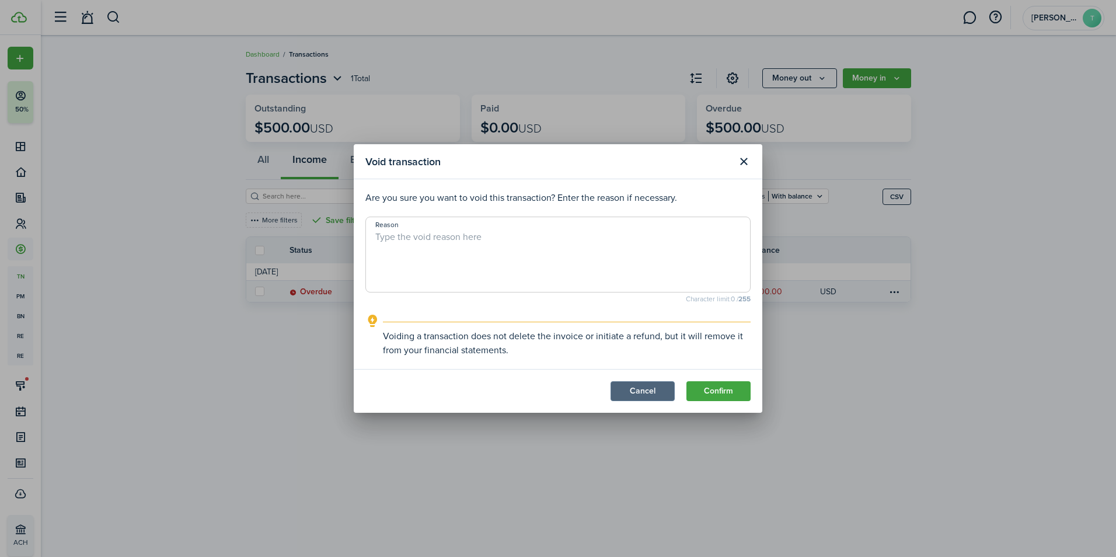
click at [640, 393] on button "Cancel" at bounding box center [643, 391] width 64 height 20
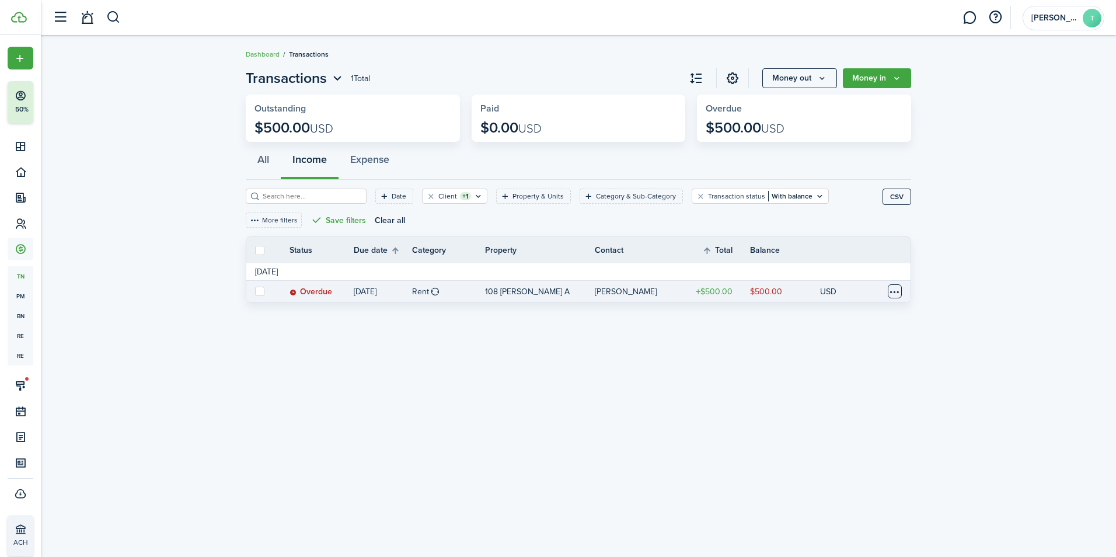
click at [897, 287] on table-menu-btn-icon "Open menu" at bounding box center [895, 291] width 14 height 14
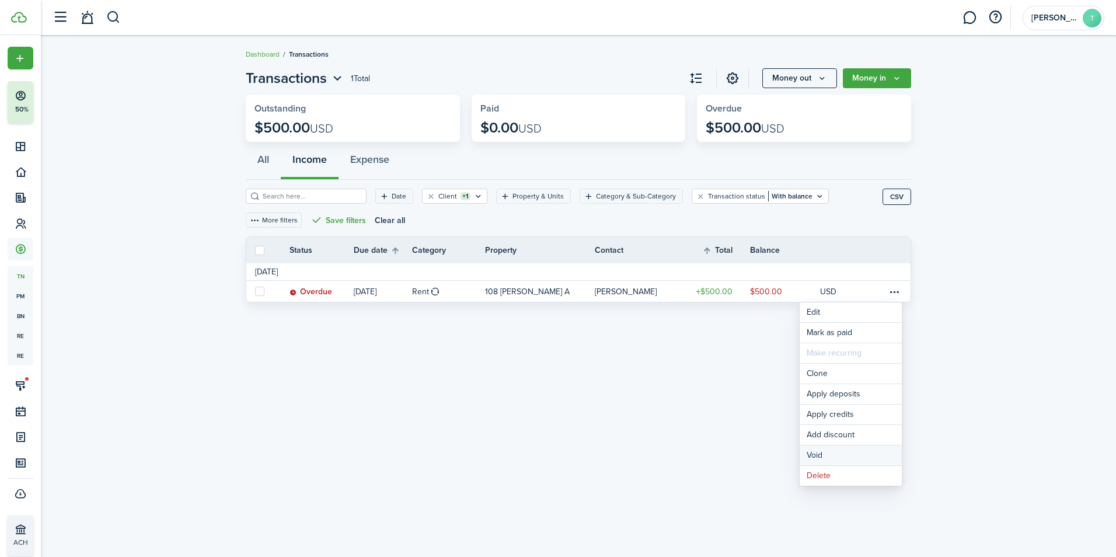
click at [813, 455] on button "Void" at bounding box center [851, 456] width 102 height 20
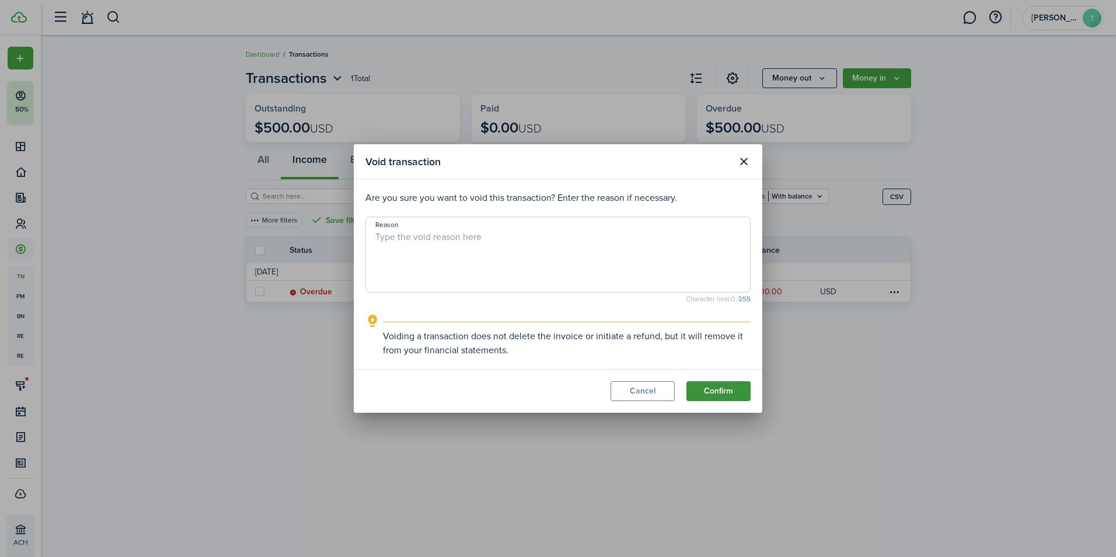
click at [723, 394] on button "Confirm" at bounding box center [719, 391] width 64 height 20
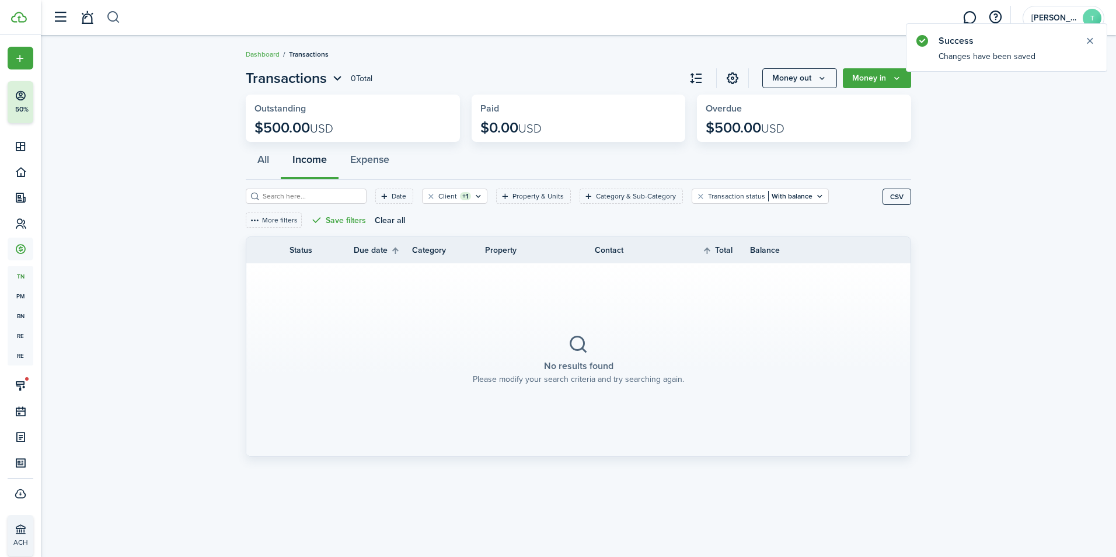
click at [112, 17] on button "button" at bounding box center [113, 18] width 15 height 20
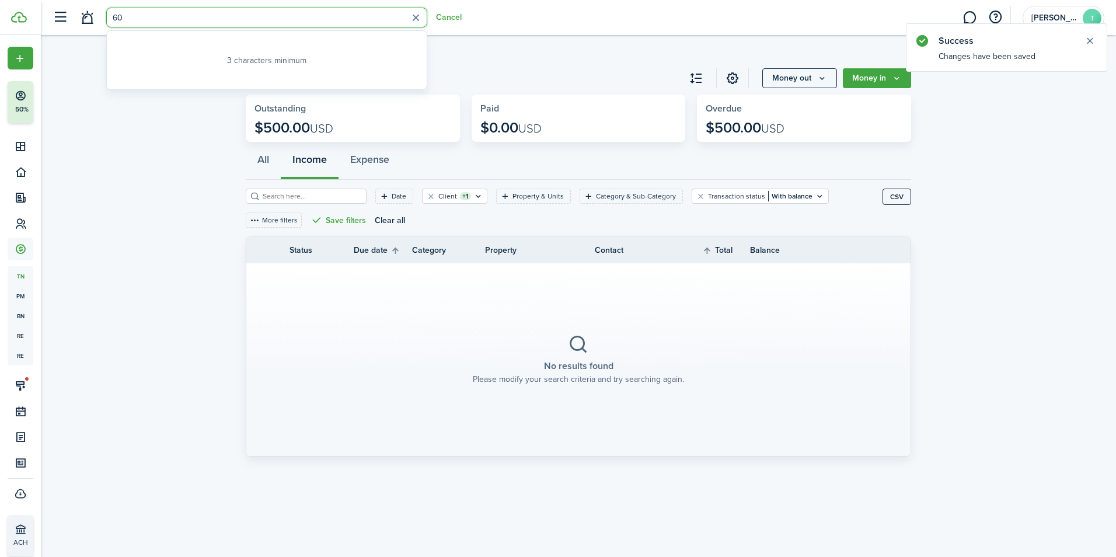
type input "602"
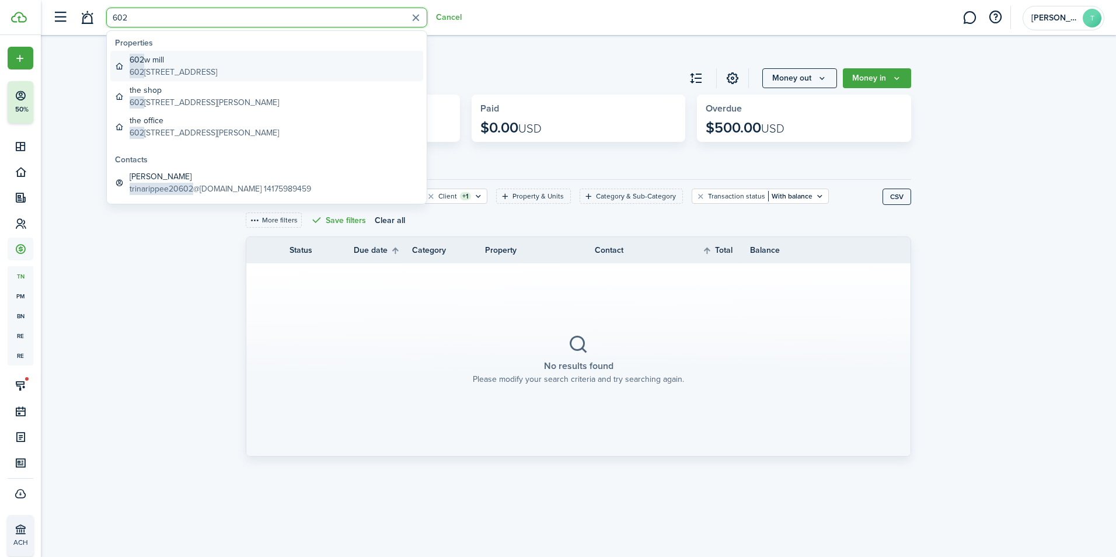
click at [199, 67] on global-search-item-description "[STREET_ADDRESS]" at bounding box center [174, 72] width 88 height 12
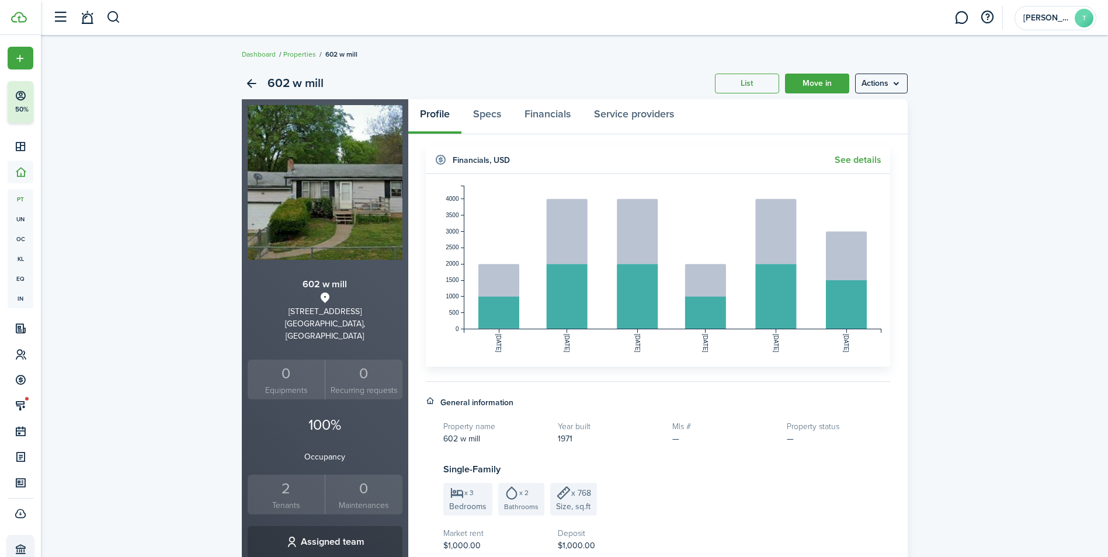
click at [284, 486] on div "2" at bounding box center [287, 489] width 72 height 22
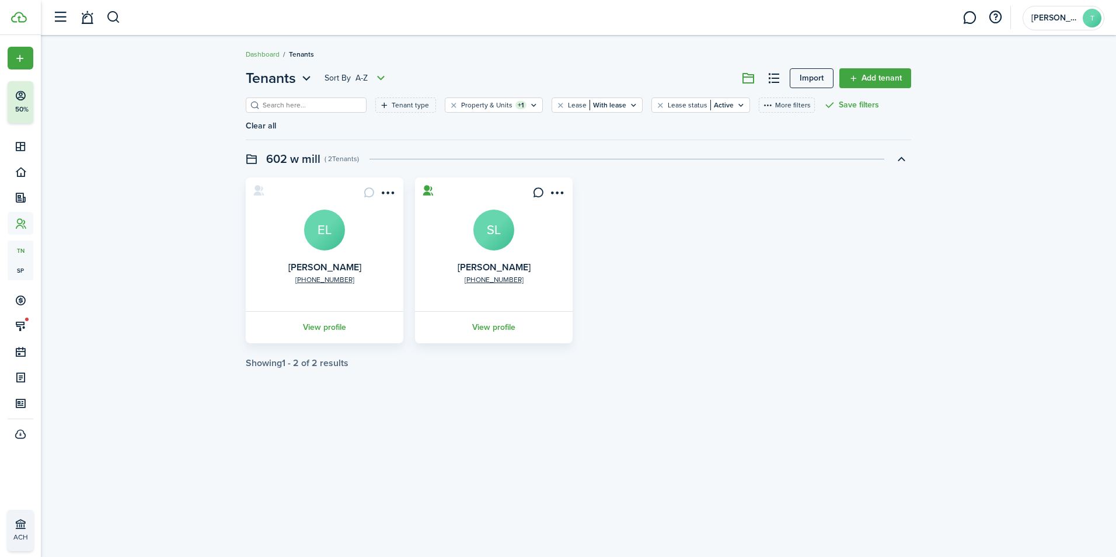
click at [490, 211] on avatar-text "SL" at bounding box center [494, 230] width 41 height 41
click at [319, 210] on avatar-text "EL" at bounding box center [324, 230] width 41 height 41
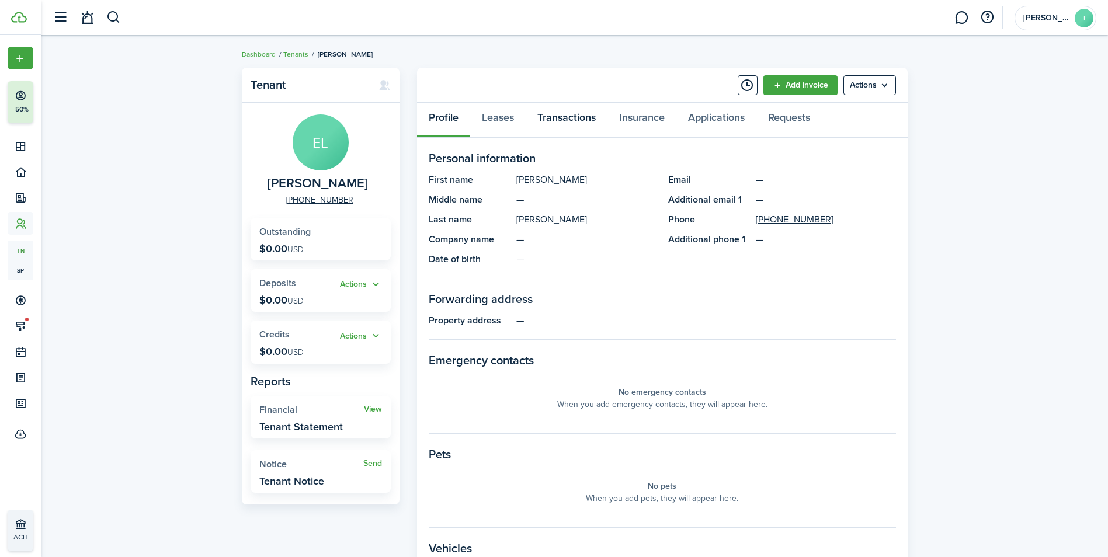
click at [560, 124] on link "Transactions" at bounding box center [567, 120] width 82 height 35
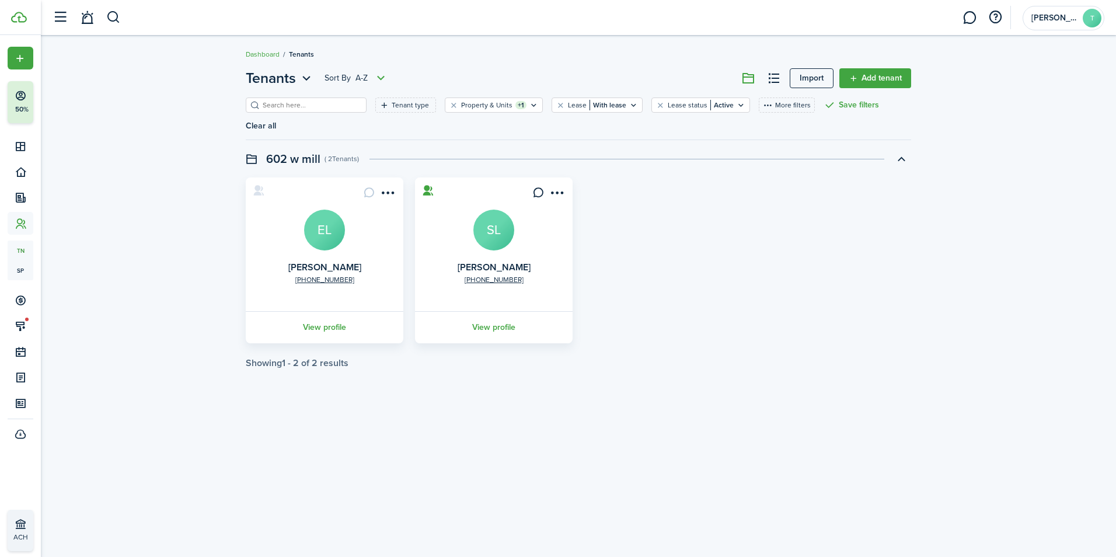
click at [493, 218] on avatar-text "SL" at bounding box center [494, 230] width 41 height 41
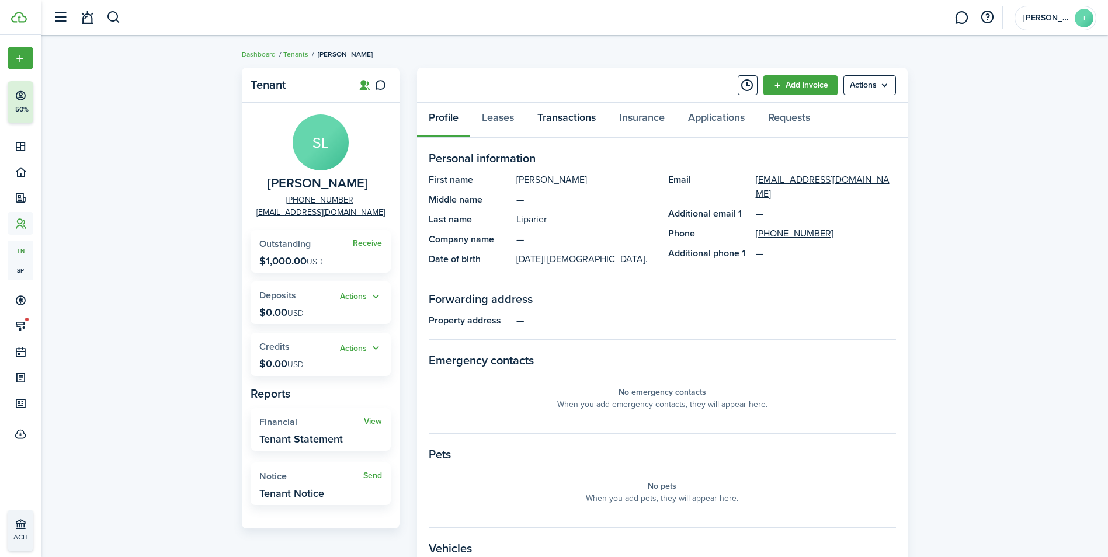
click at [583, 114] on link "Transactions" at bounding box center [567, 120] width 82 height 35
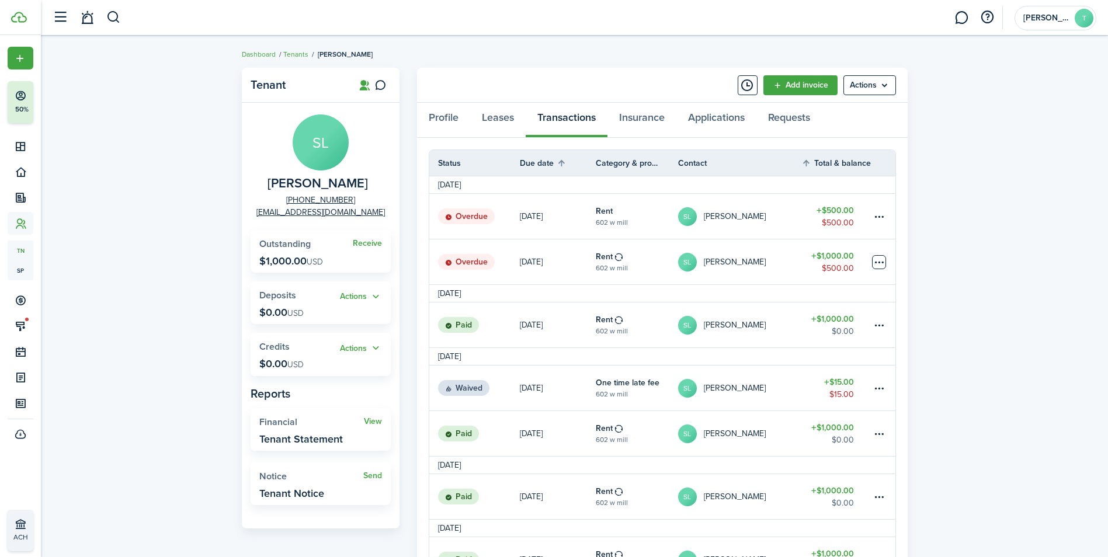
click at [879, 260] on table-menu-btn-icon at bounding box center [879, 262] width 14 height 14
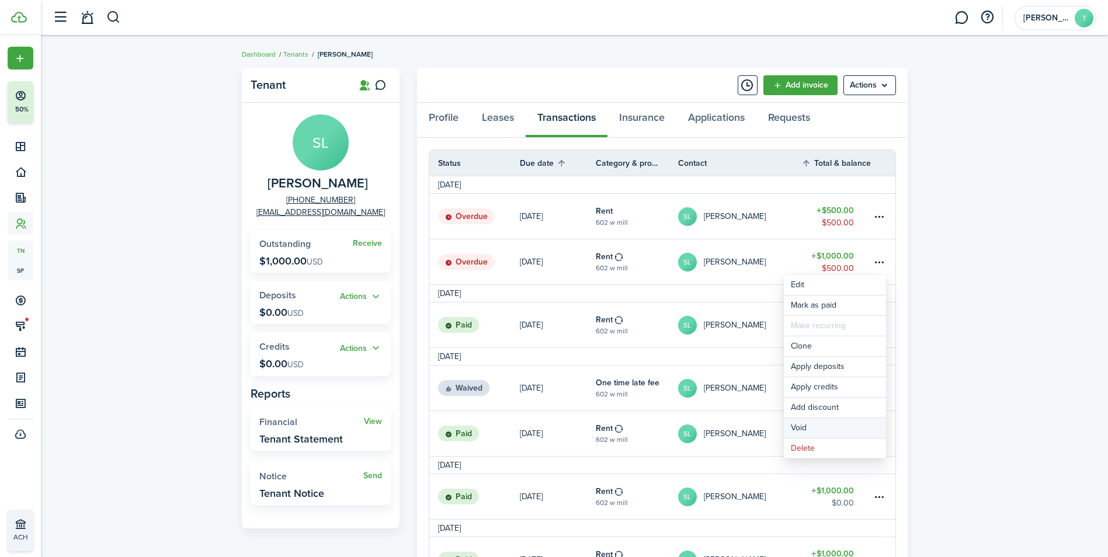
click at [822, 435] on button "Void" at bounding box center [835, 428] width 102 height 20
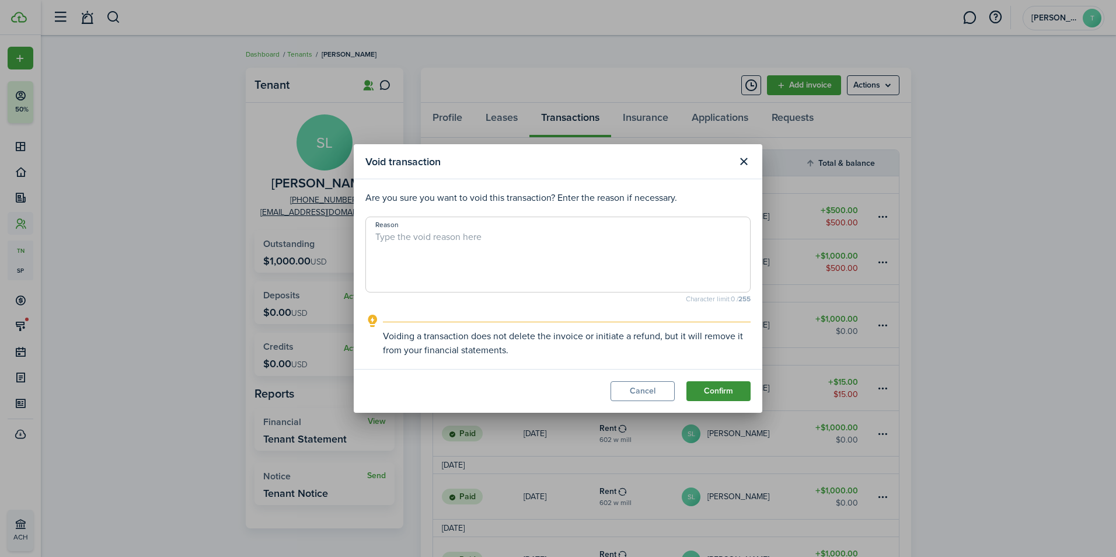
click at [744, 391] on button "Confirm" at bounding box center [719, 391] width 64 height 20
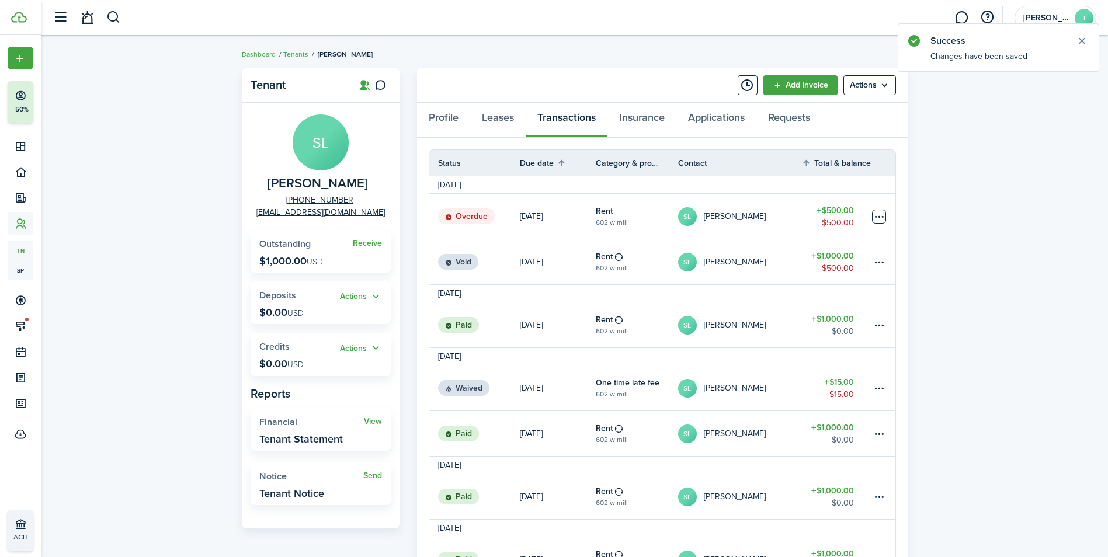
click at [879, 218] on table-menu-btn-icon at bounding box center [879, 217] width 14 height 14
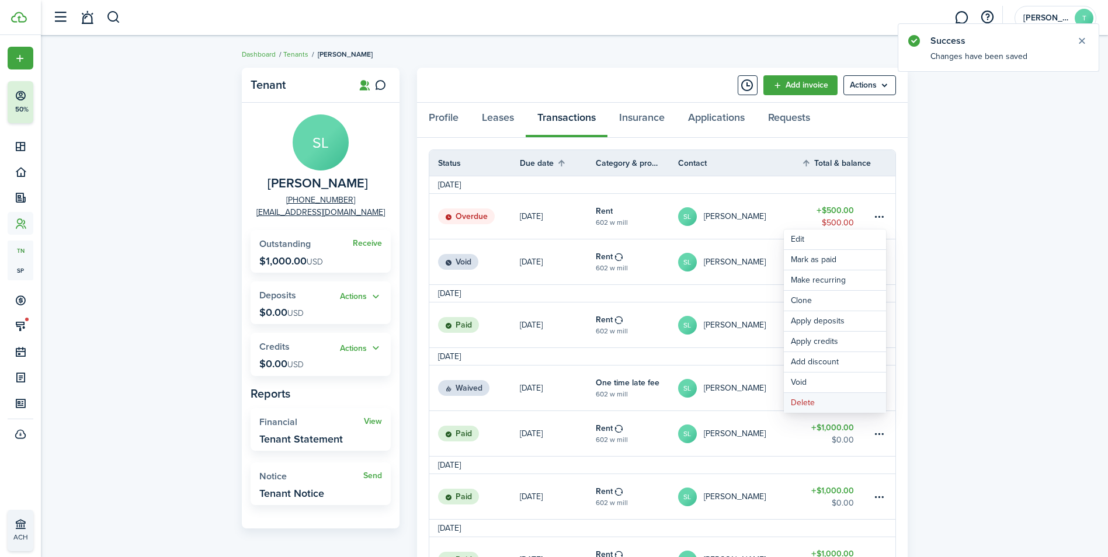
click at [844, 399] on button "Delete" at bounding box center [835, 403] width 102 height 20
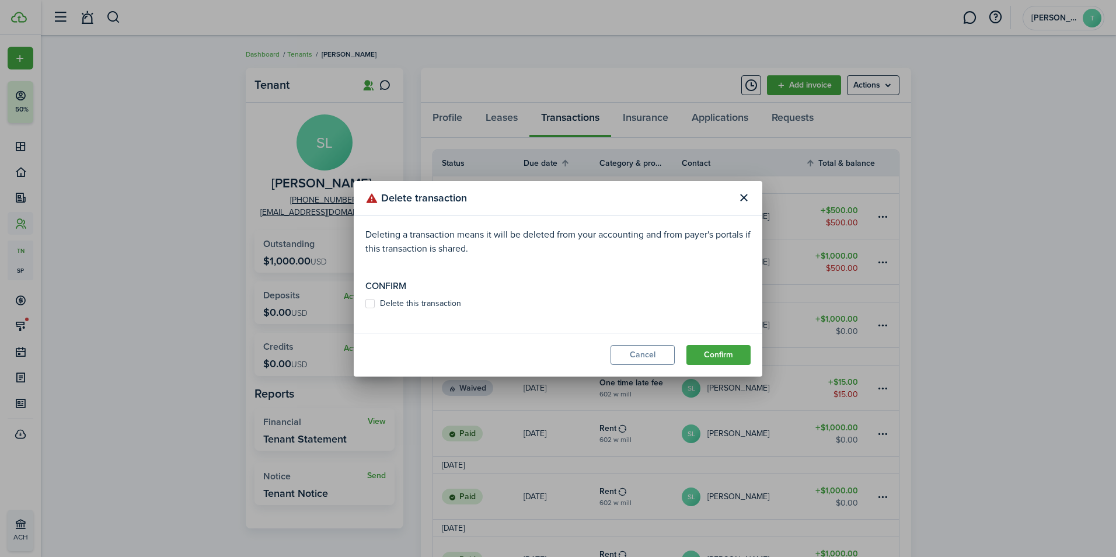
click at [379, 299] on label "Delete this transaction" at bounding box center [414, 303] width 96 height 9
click at [366, 303] on input "Delete this transaction" at bounding box center [365, 303] width 1 height 1
checkbox input "true"
click at [709, 363] on button "Confirm" at bounding box center [719, 355] width 64 height 20
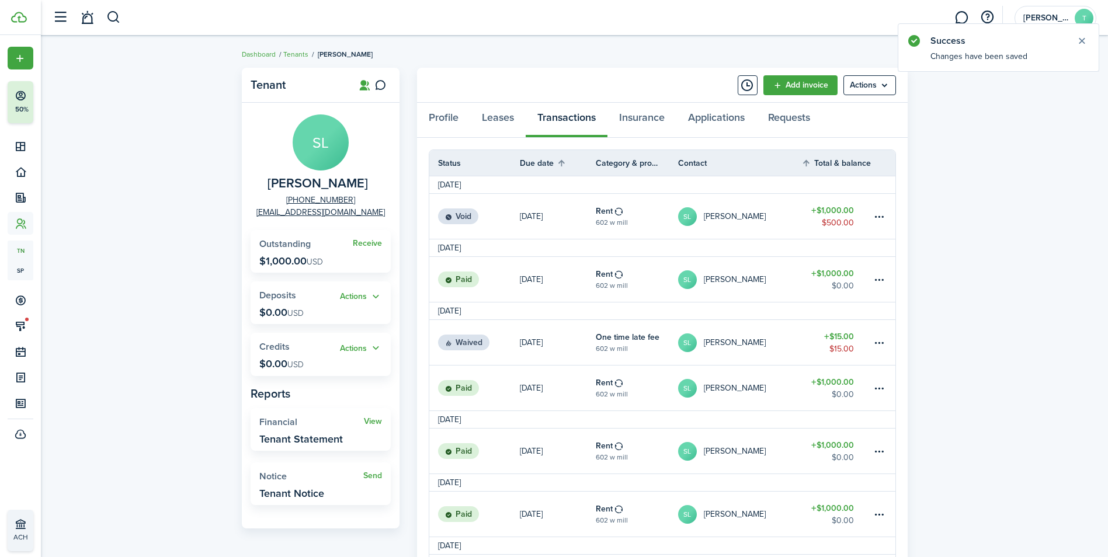
drag, startPoint x: 228, startPoint y: 258, endPoint x: 221, endPoint y: 270, distance: 14.4
click at [221, 270] on div "Tenant [PERSON_NAME] [PHONE_NUMBER] [EMAIL_ADDRESS][DOMAIN_NAME] Receive Outsta…" at bounding box center [574, 447] width 1067 height 770
